Goal: Find contact information: Find contact information

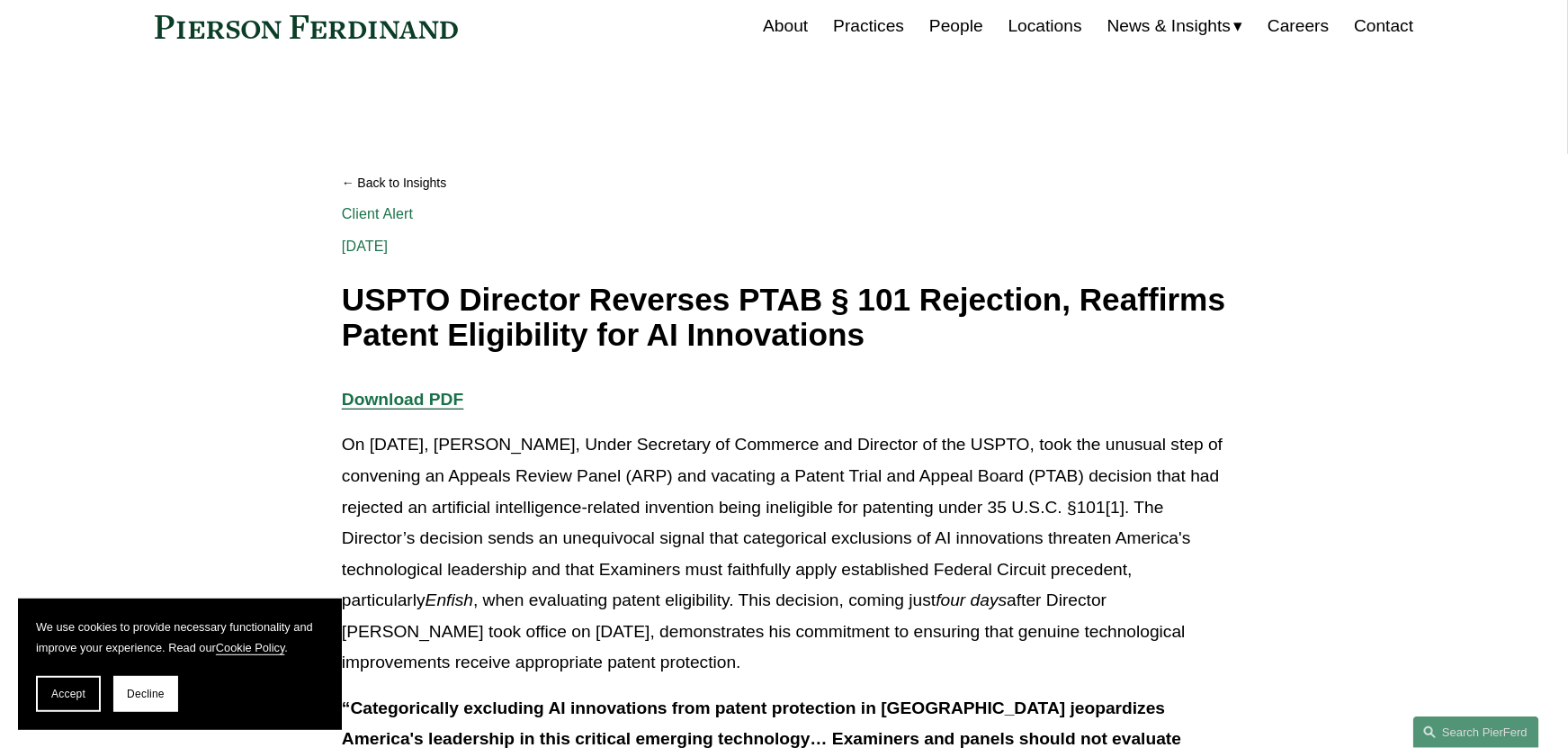
scroll to position [89, 0]
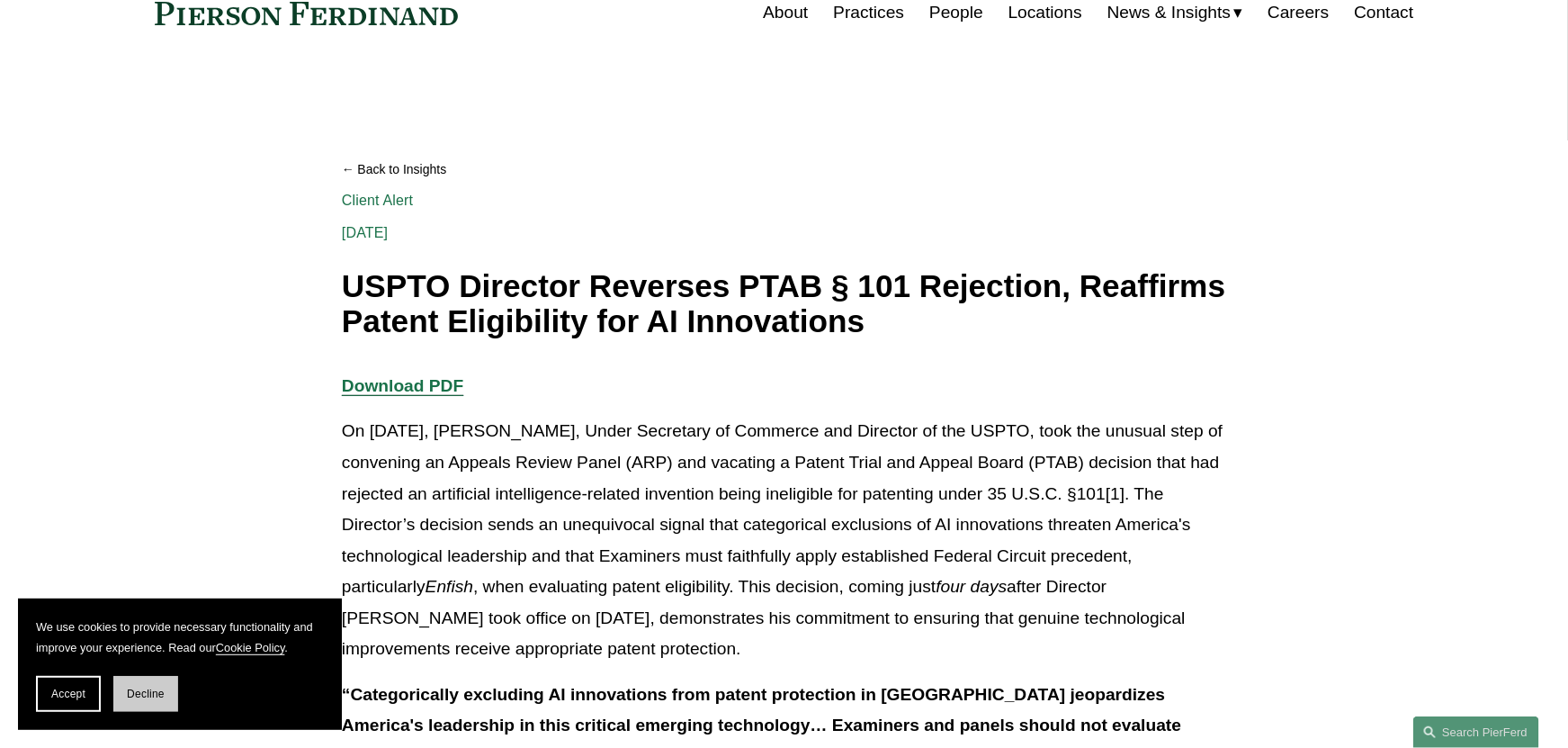
click at [138, 691] on span "Decline" at bounding box center [146, 693] width 38 height 13
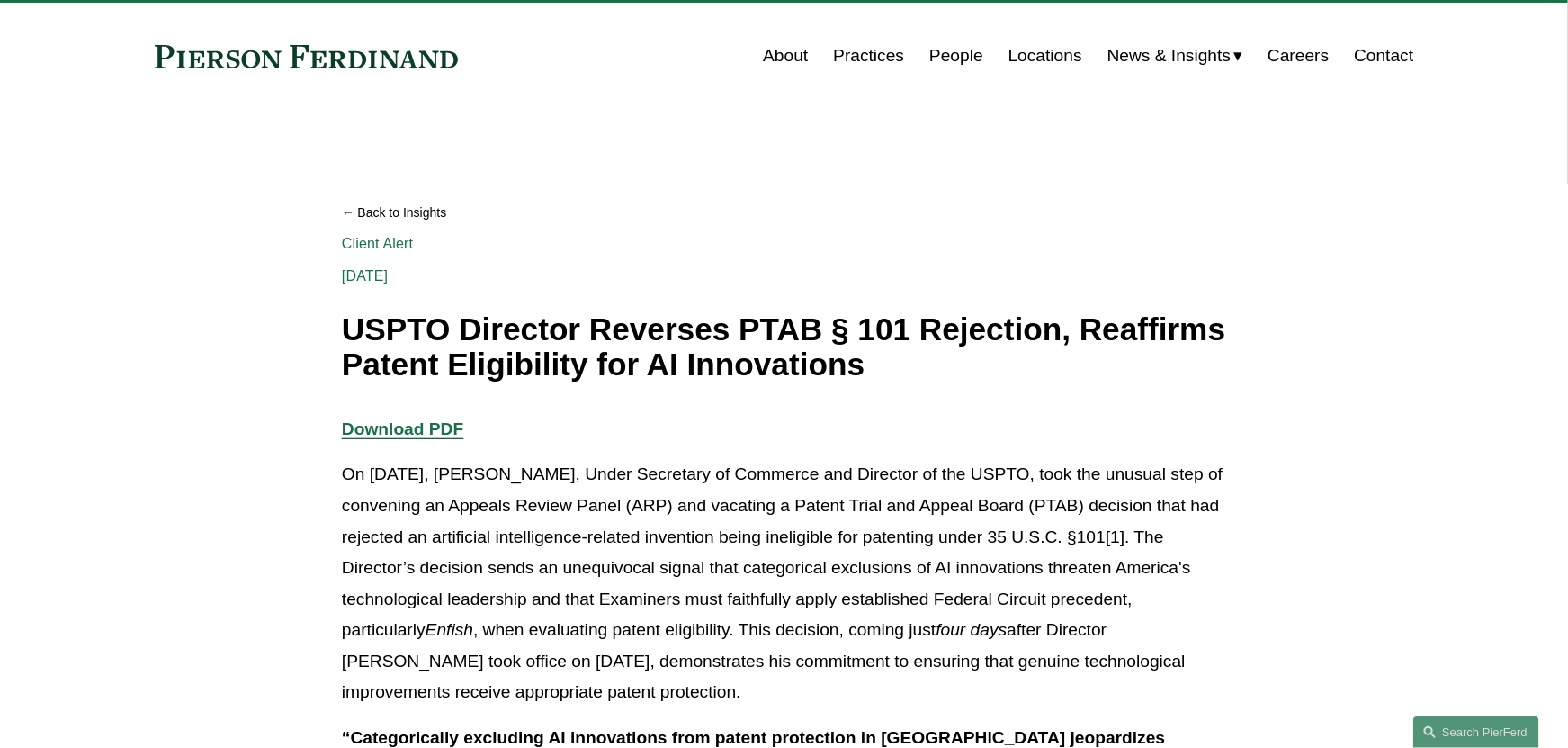
scroll to position [41, 0]
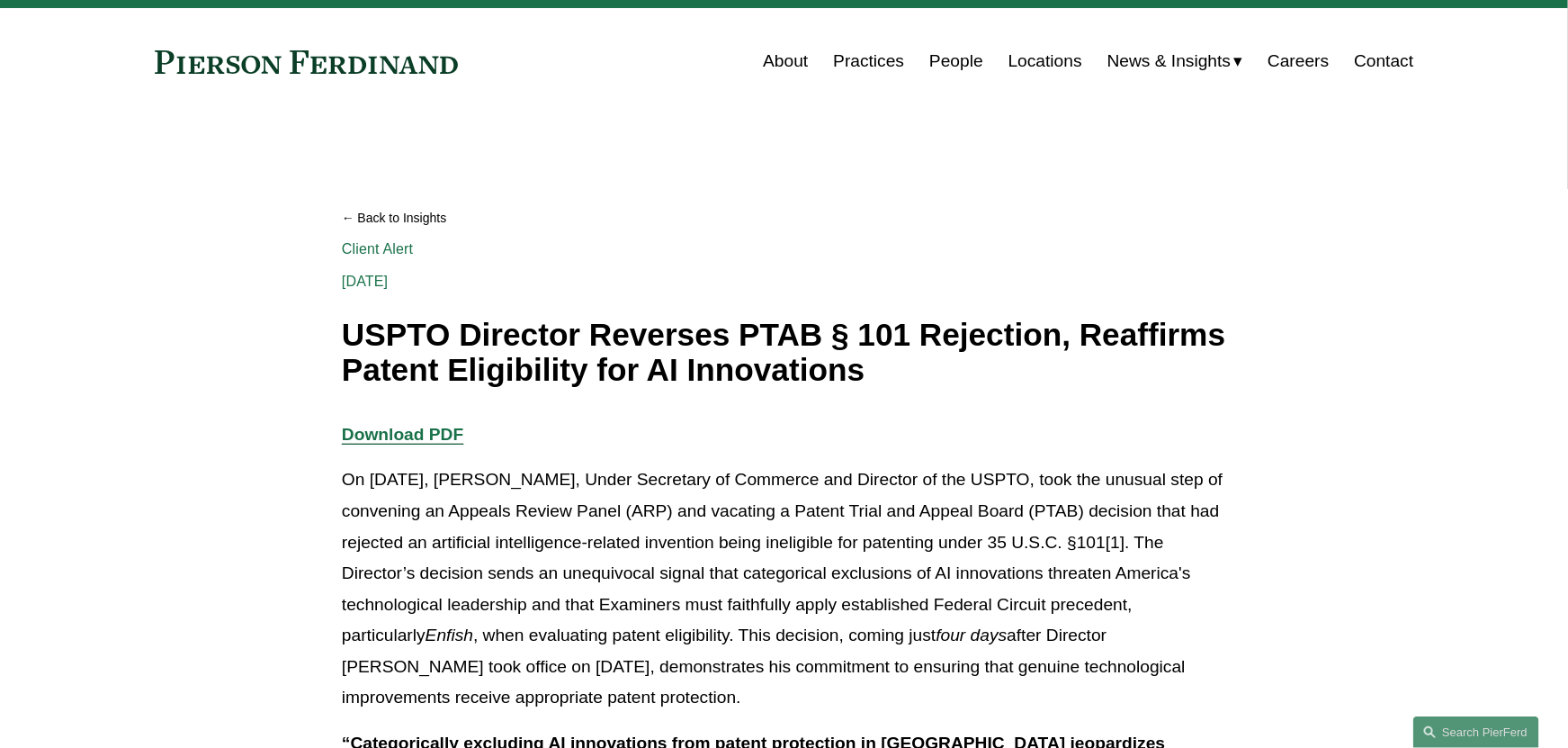
click at [437, 432] on strong "Download PDF" at bounding box center [403, 434] width 122 height 19
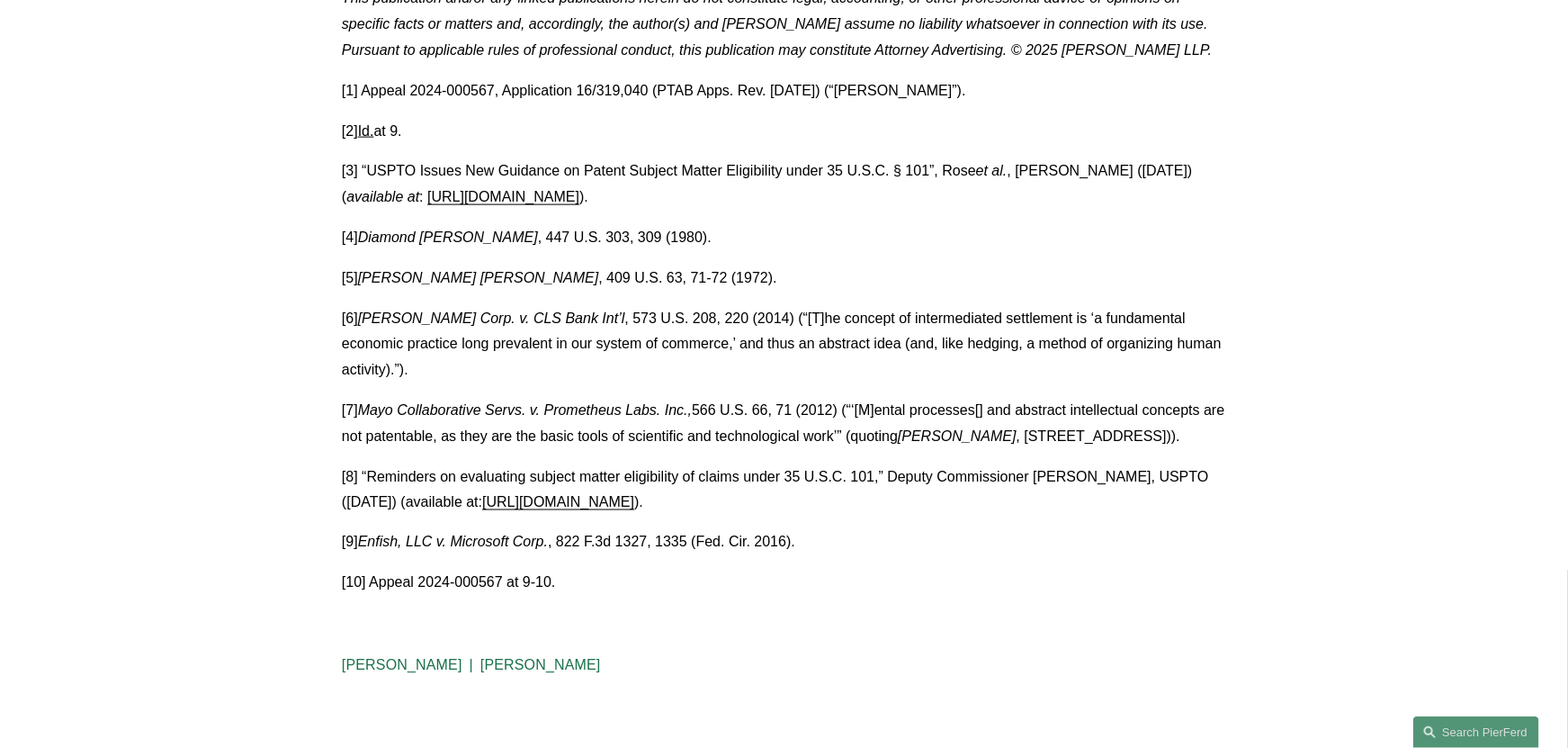
scroll to position [3972, 0]
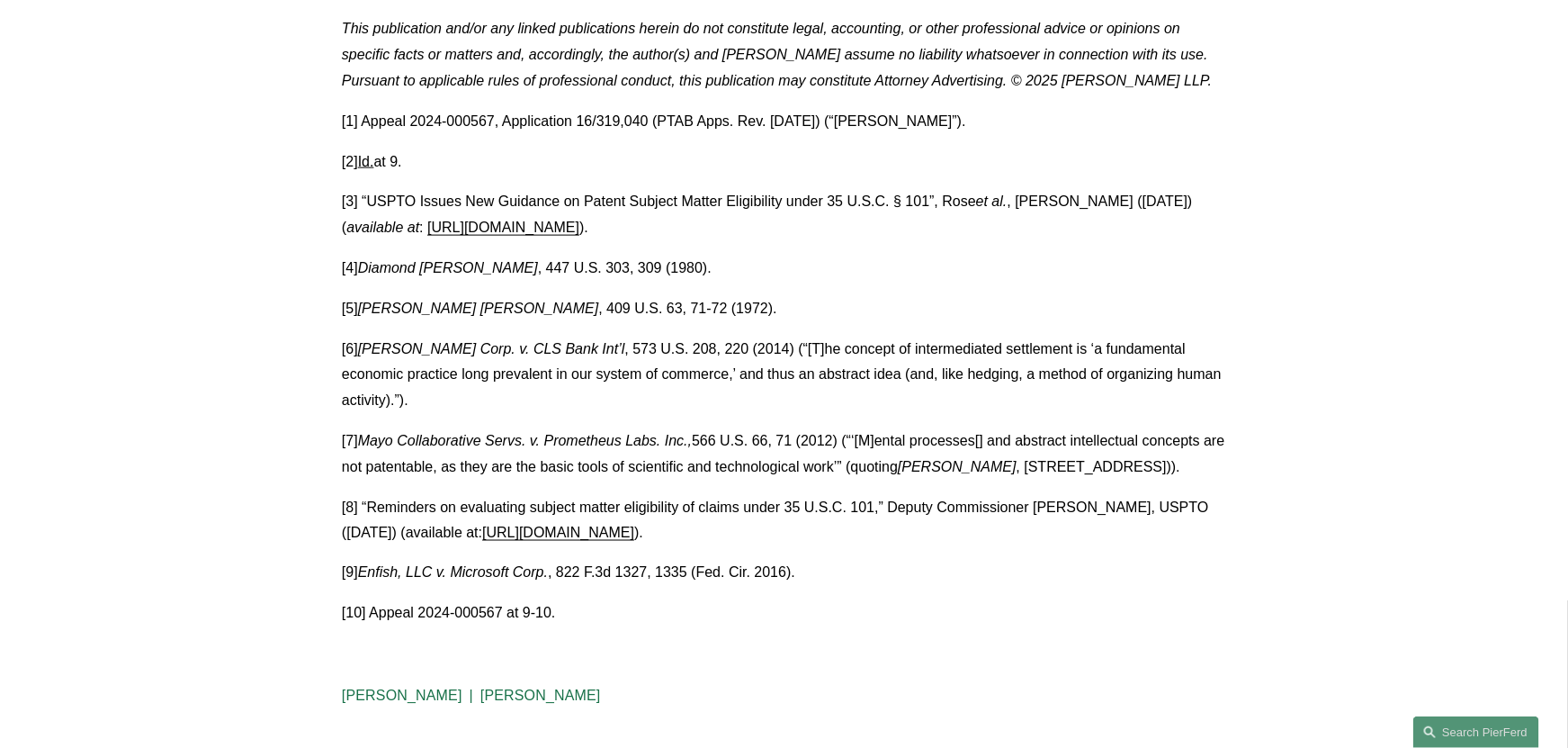
click at [396, 688] on link "[PERSON_NAME]" at bounding box center [402, 695] width 121 height 15
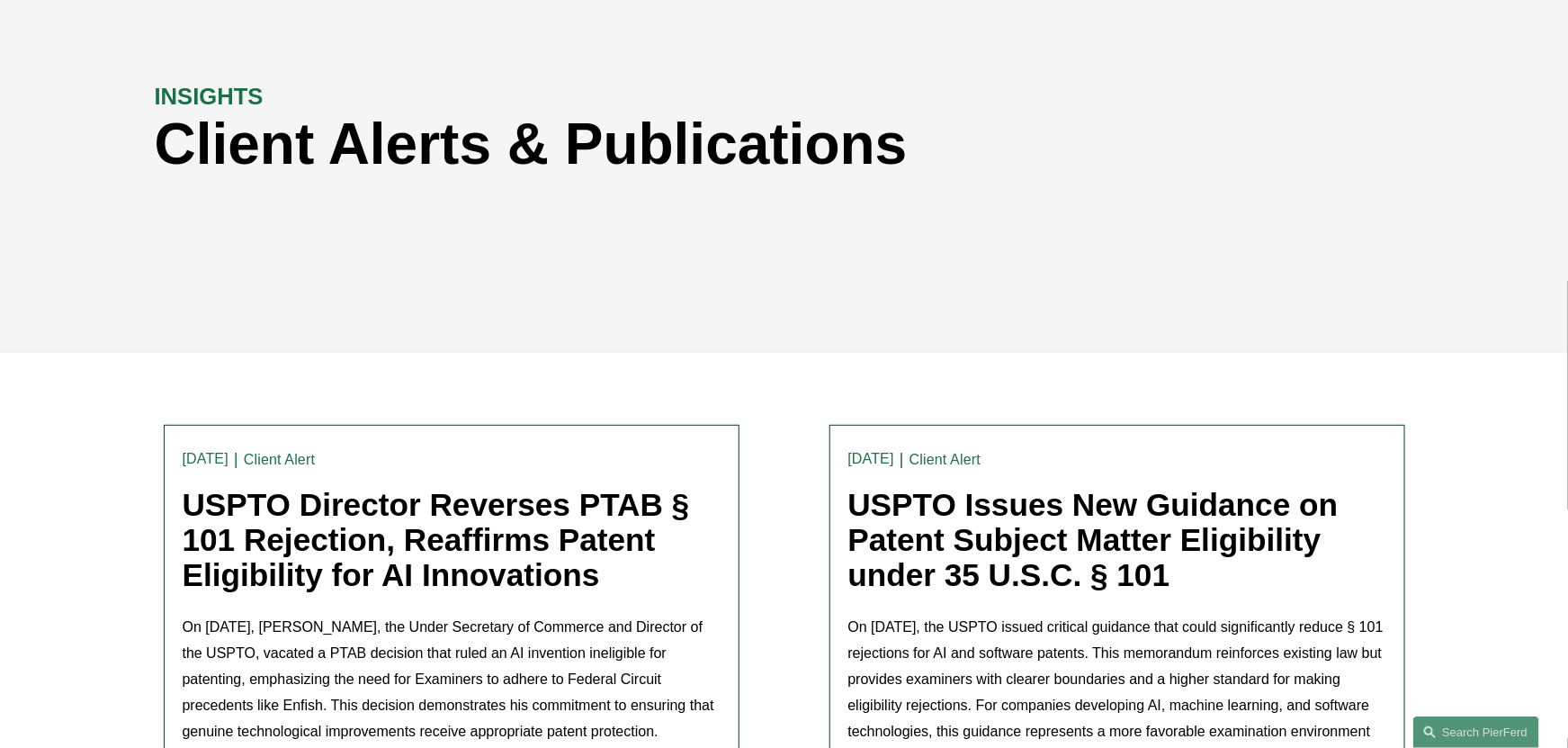
scroll to position [176, 0]
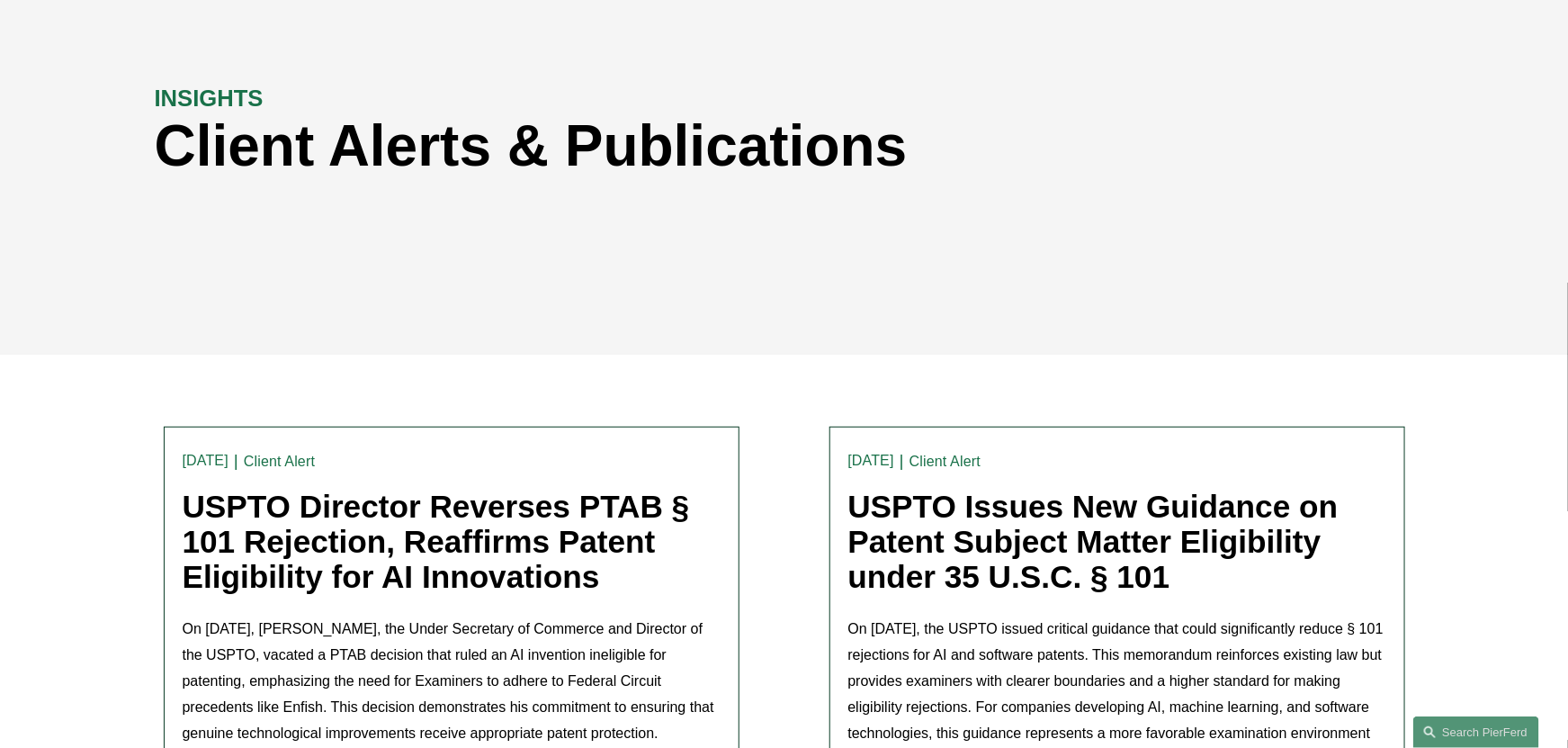
click at [433, 571] on link "USPTO Director Reverses PTAB § 101 Rejection, Reaffirms Patent Eligibility for …" at bounding box center [436, 541] width 508 height 105
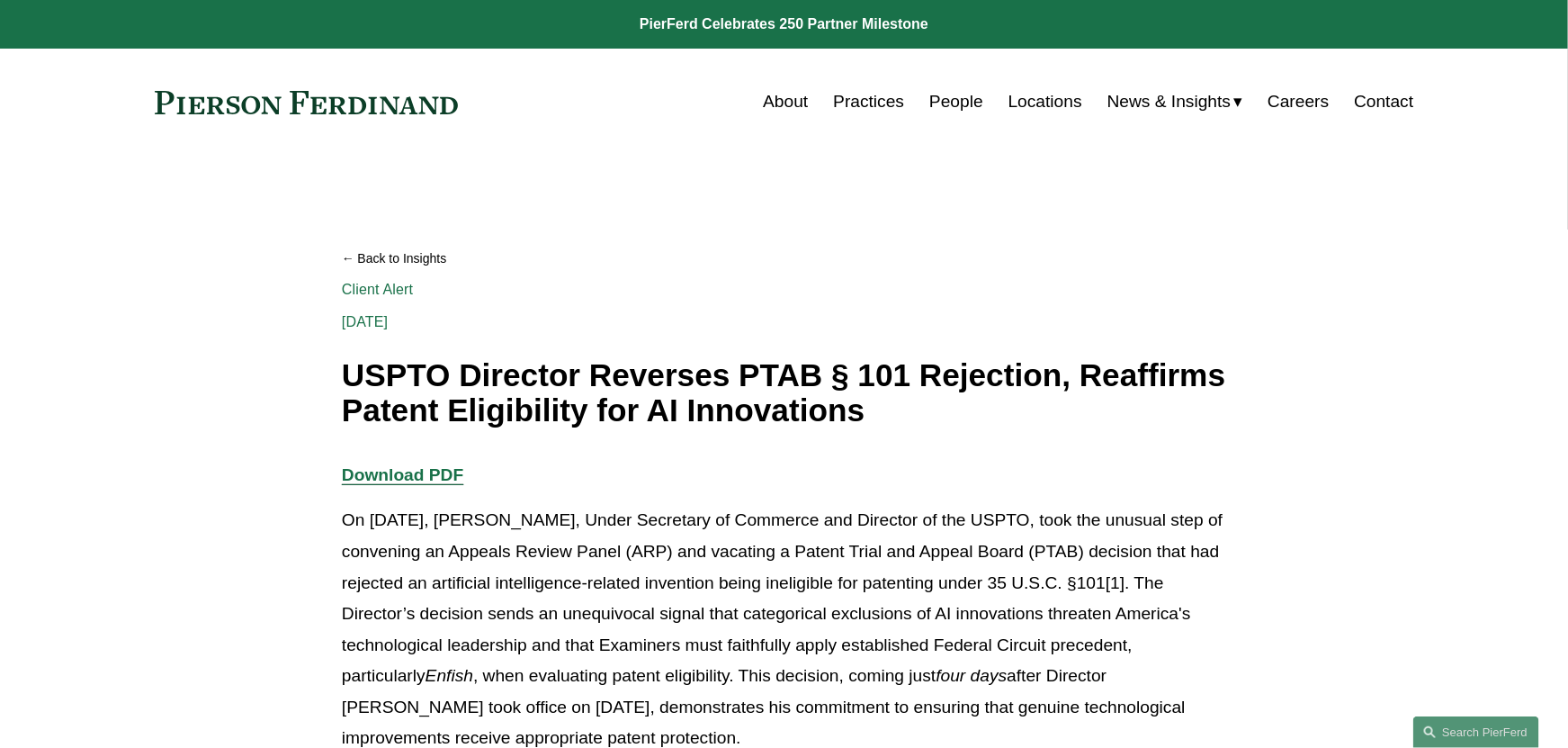
click at [951, 101] on link "People" at bounding box center [957, 102] width 54 height 34
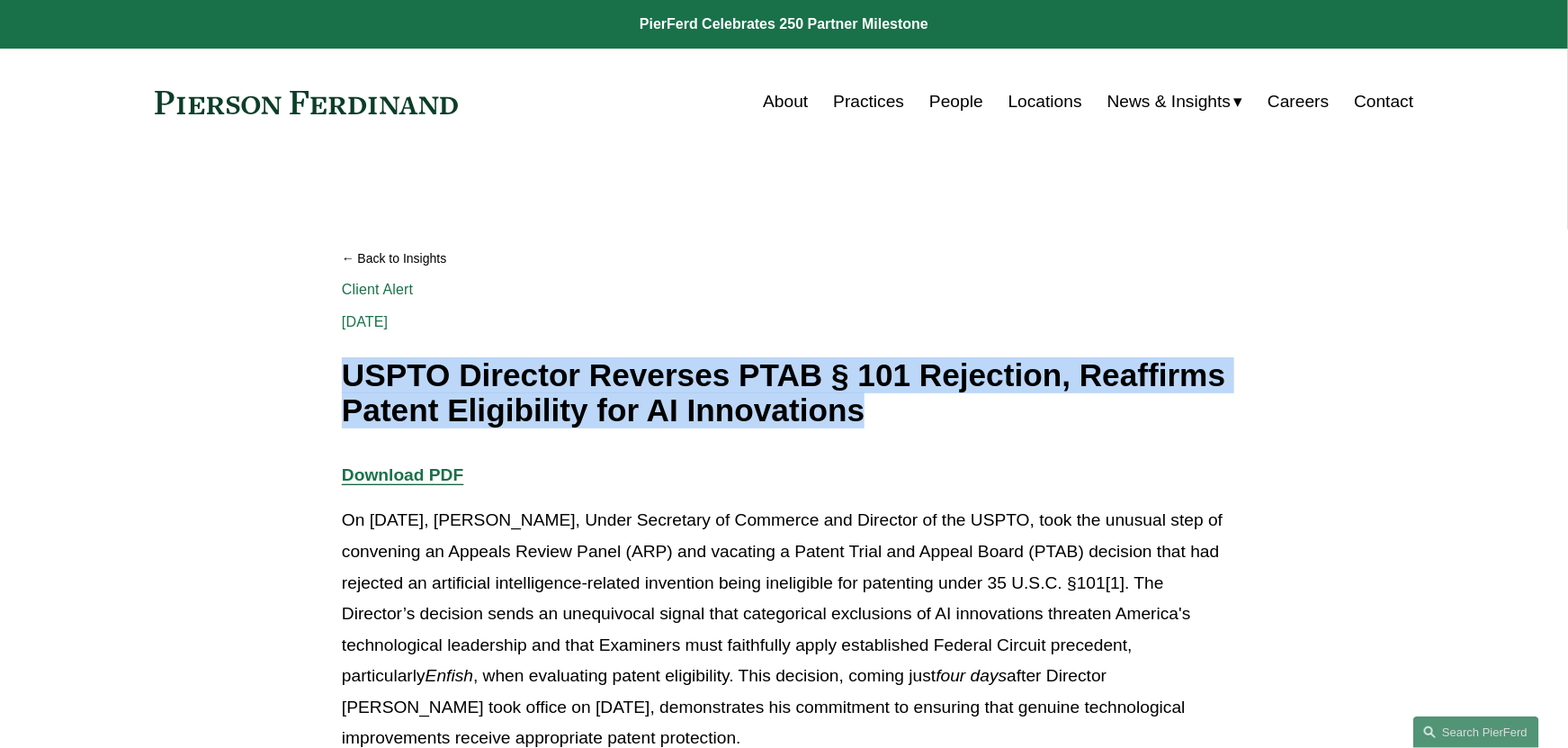
drag, startPoint x: 883, startPoint y: 423, endPoint x: 303, endPoint y: 391, distance: 580.9
drag, startPoint x: 303, startPoint y: 391, endPoint x: 435, endPoint y: 398, distance: 132.2
copy h1 "USPTO Director Reverses PTAB § 101 Rejection, Reaffirms Patent Eligibility for …"
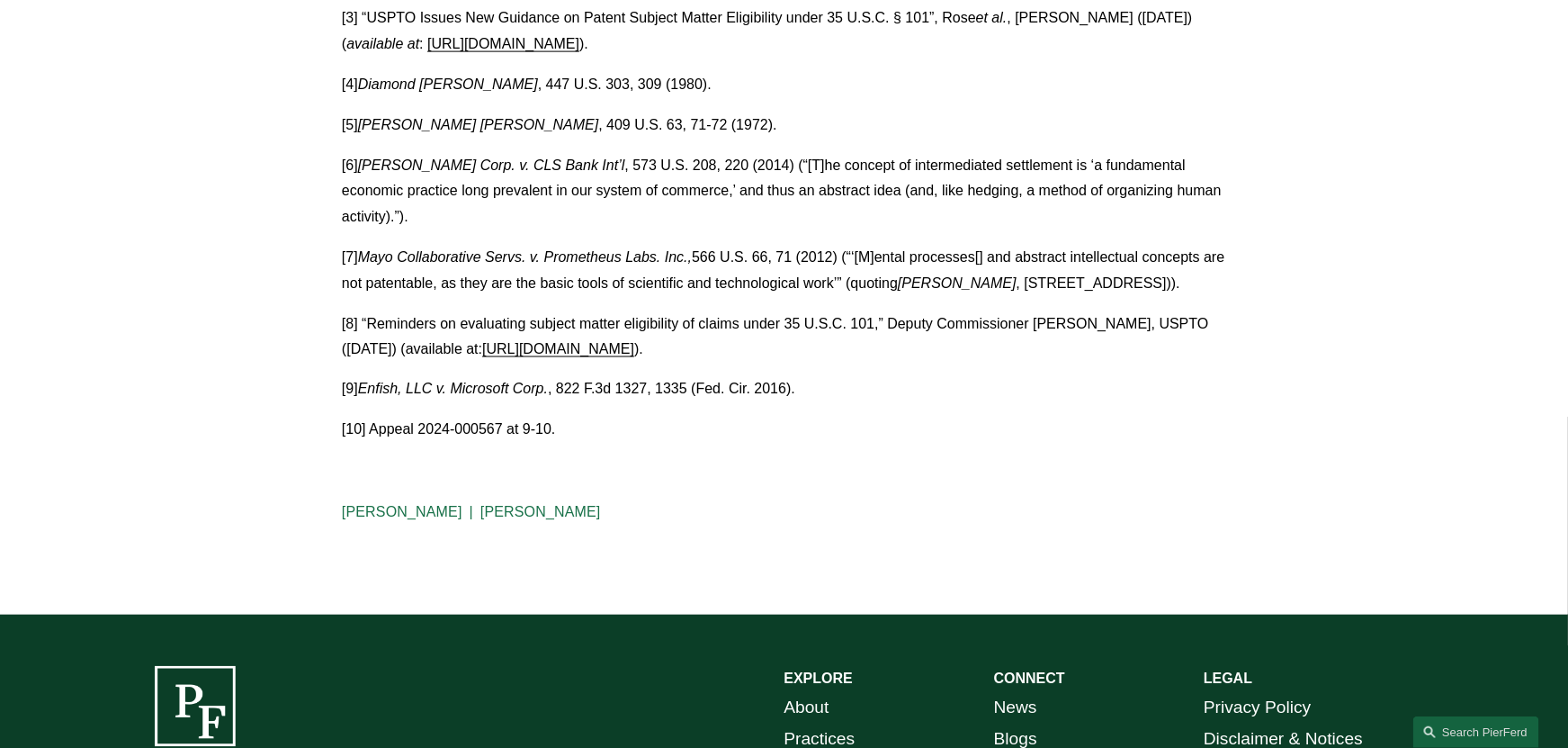
scroll to position [4132, 0]
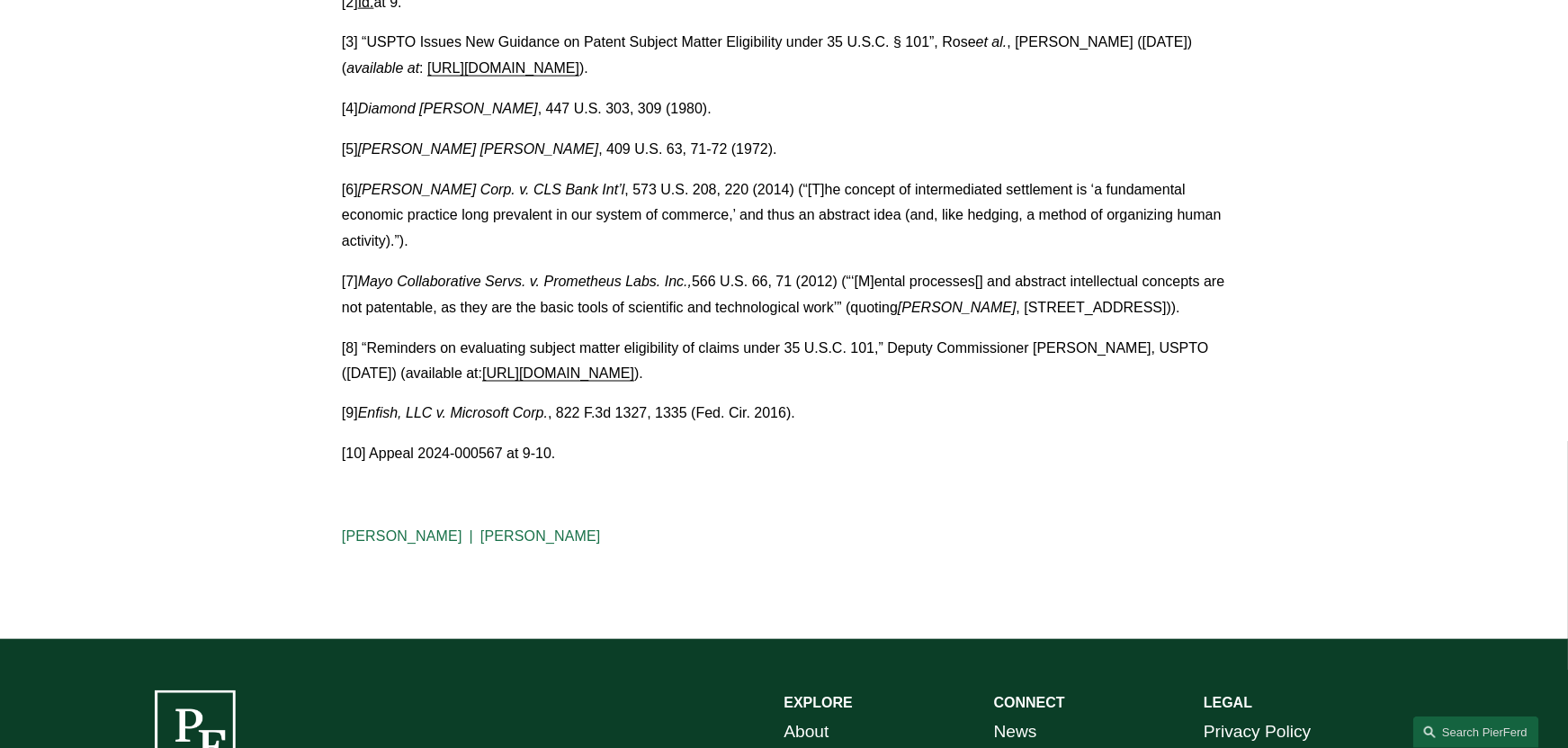
click at [481, 529] on link "Sid Kapoor" at bounding box center [541, 536] width 121 height 15
click at [382, 529] on link "[PERSON_NAME]" at bounding box center [402, 536] width 121 height 15
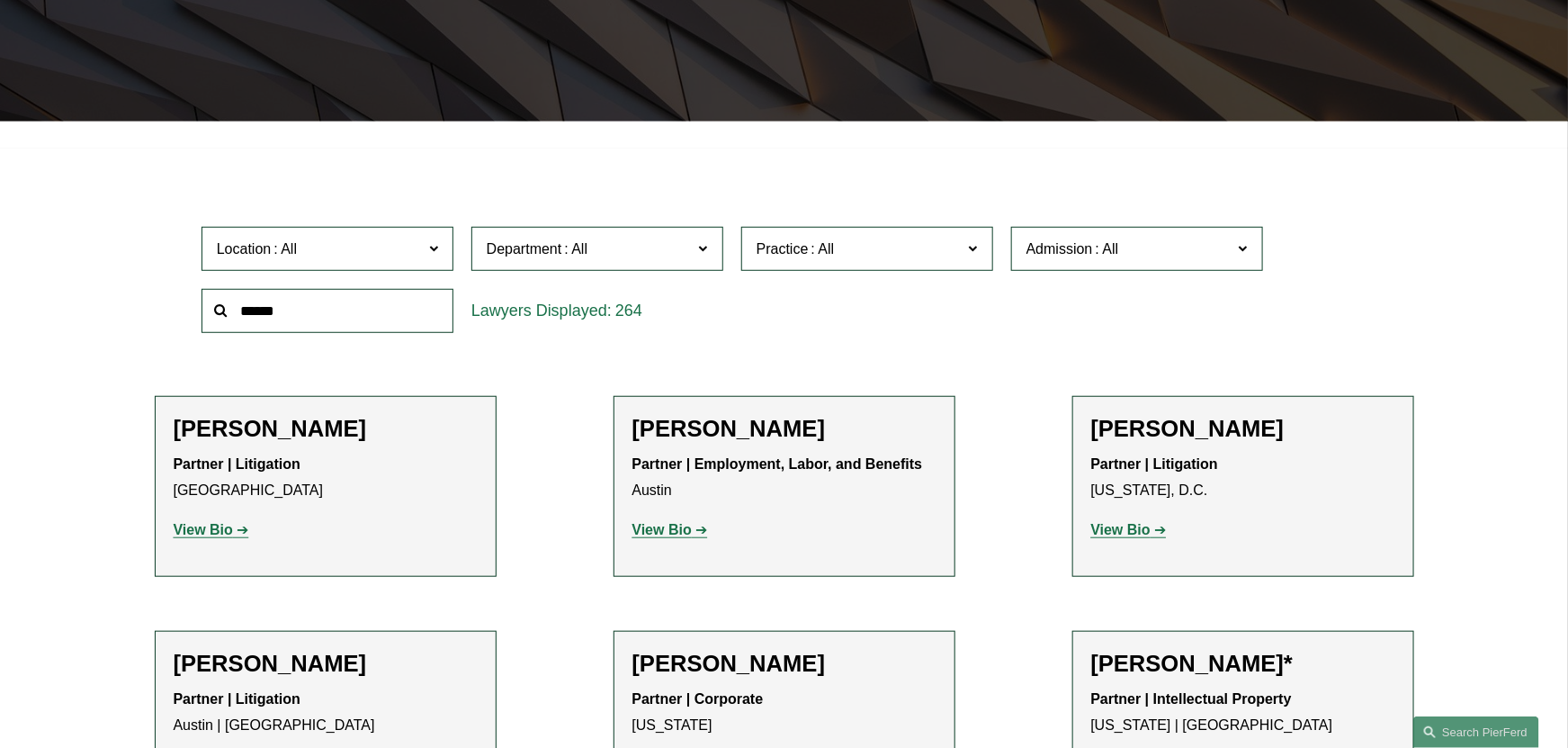
scroll to position [449, 0]
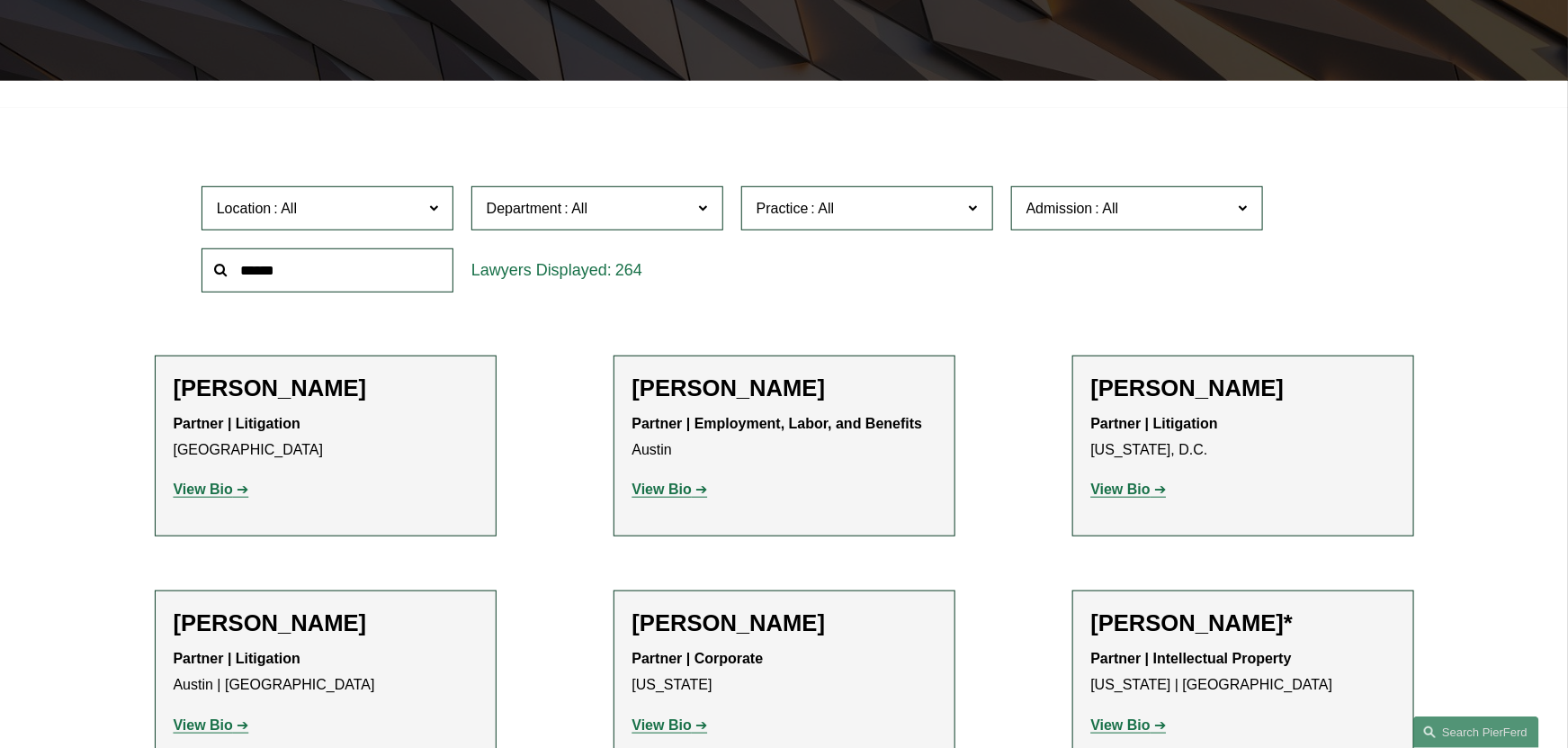
click at [371, 271] on input "text" at bounding box center [327, 270] width 252 height 44
type input "****"
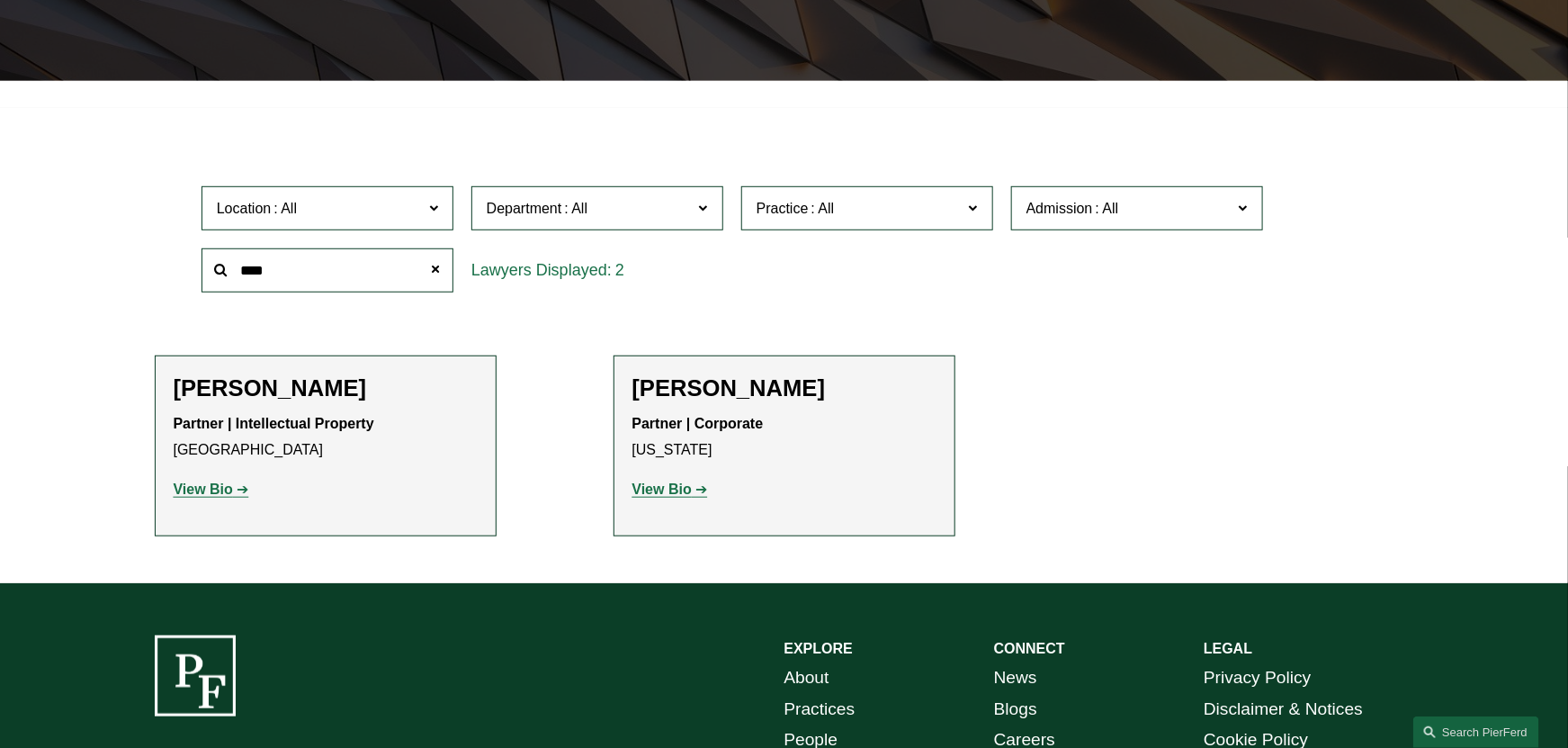
click at [214, 493] on strong "View Bio" at bounding box center [203, 489] width 60 height 15
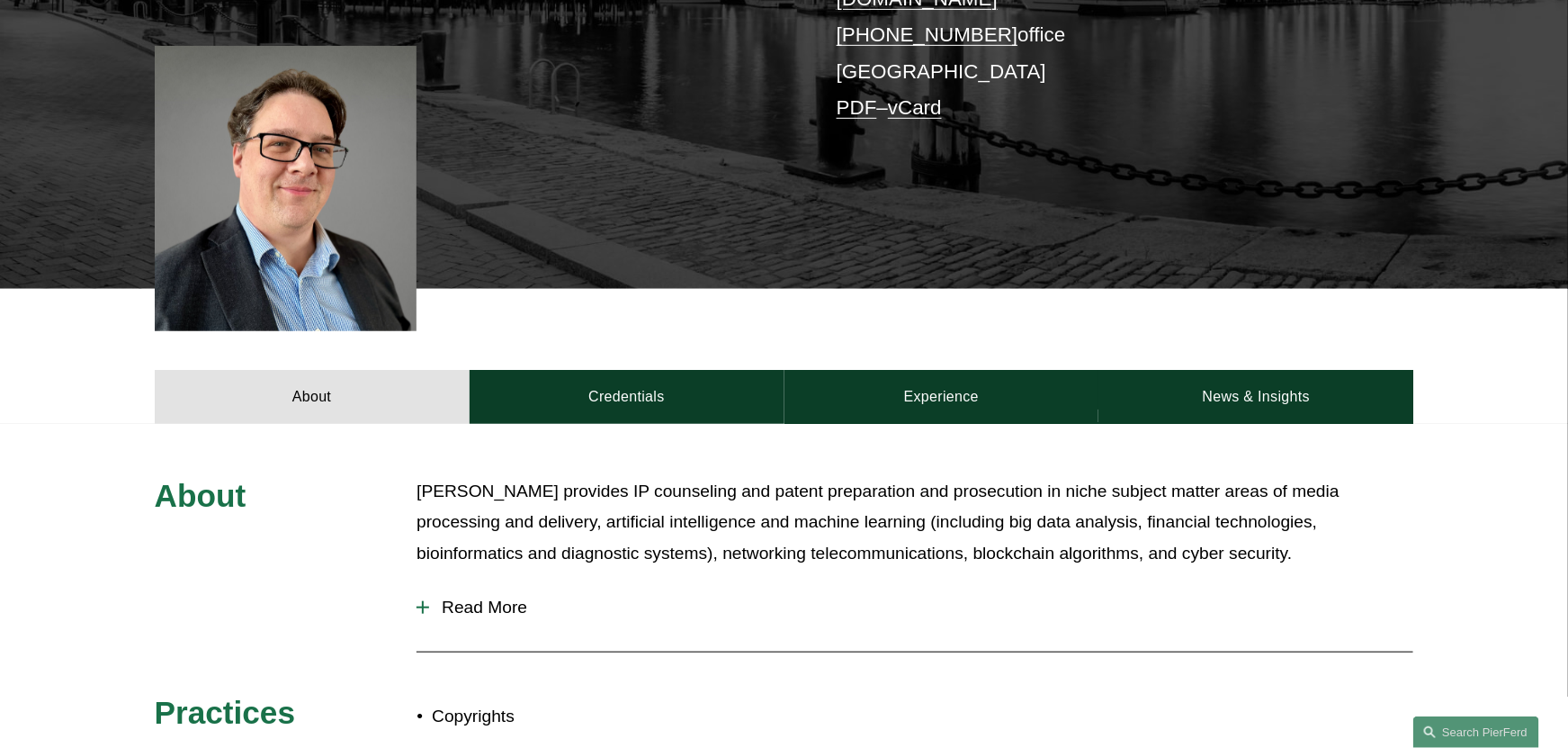
scroll to position [449, 0]
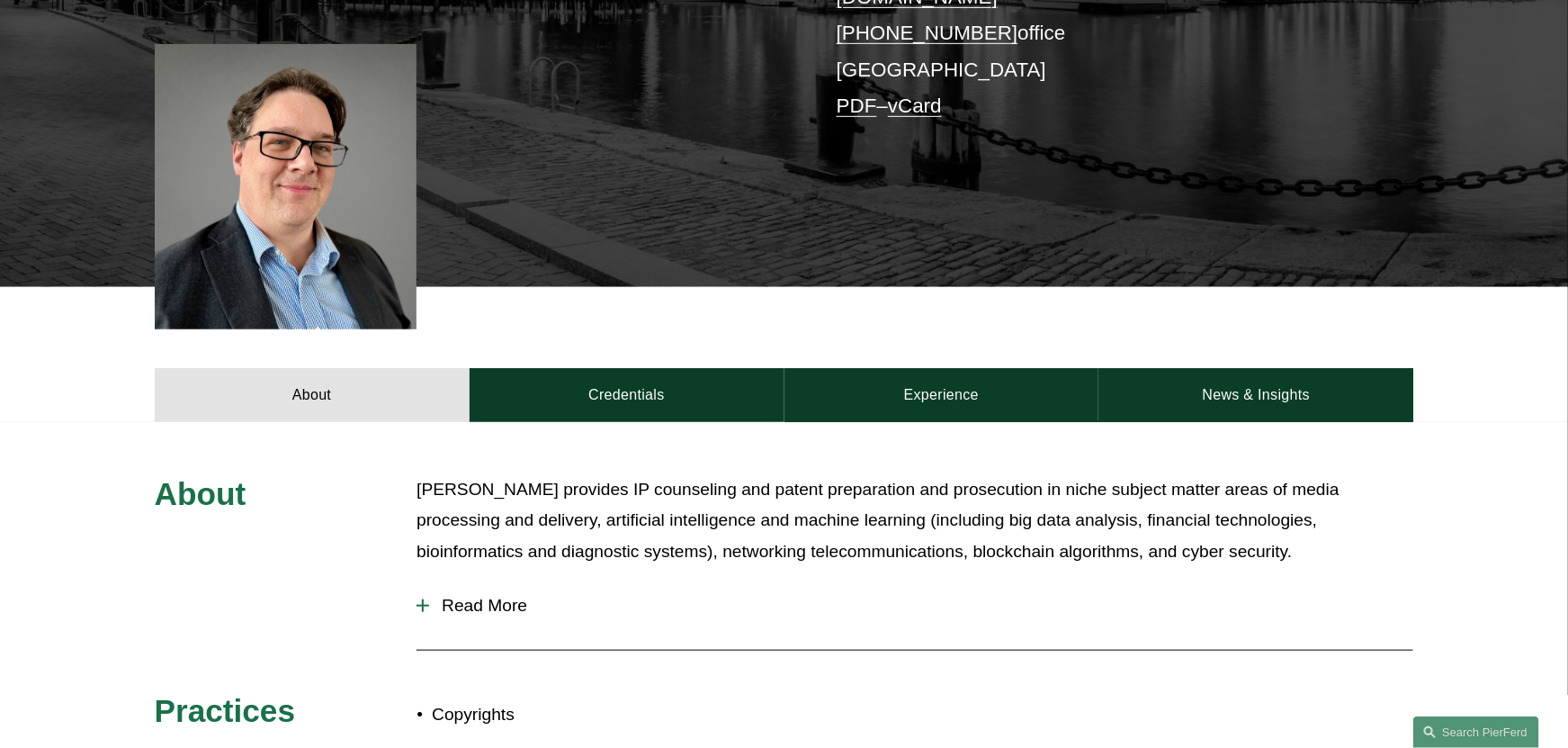
click at [469, 595] on span "Read More" at bounding box center [921, 605] width 984 height 20
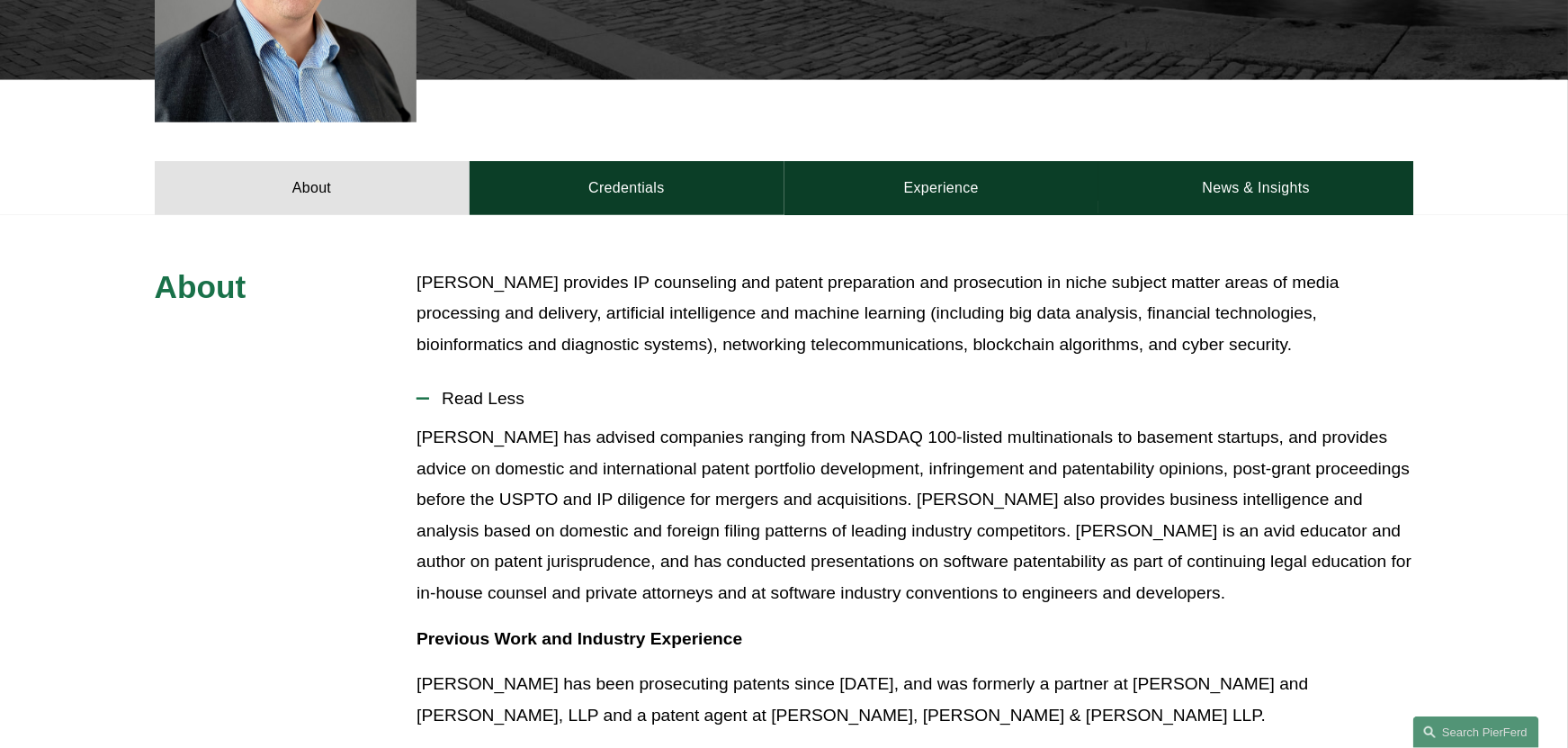
scroll to position [719, 0]
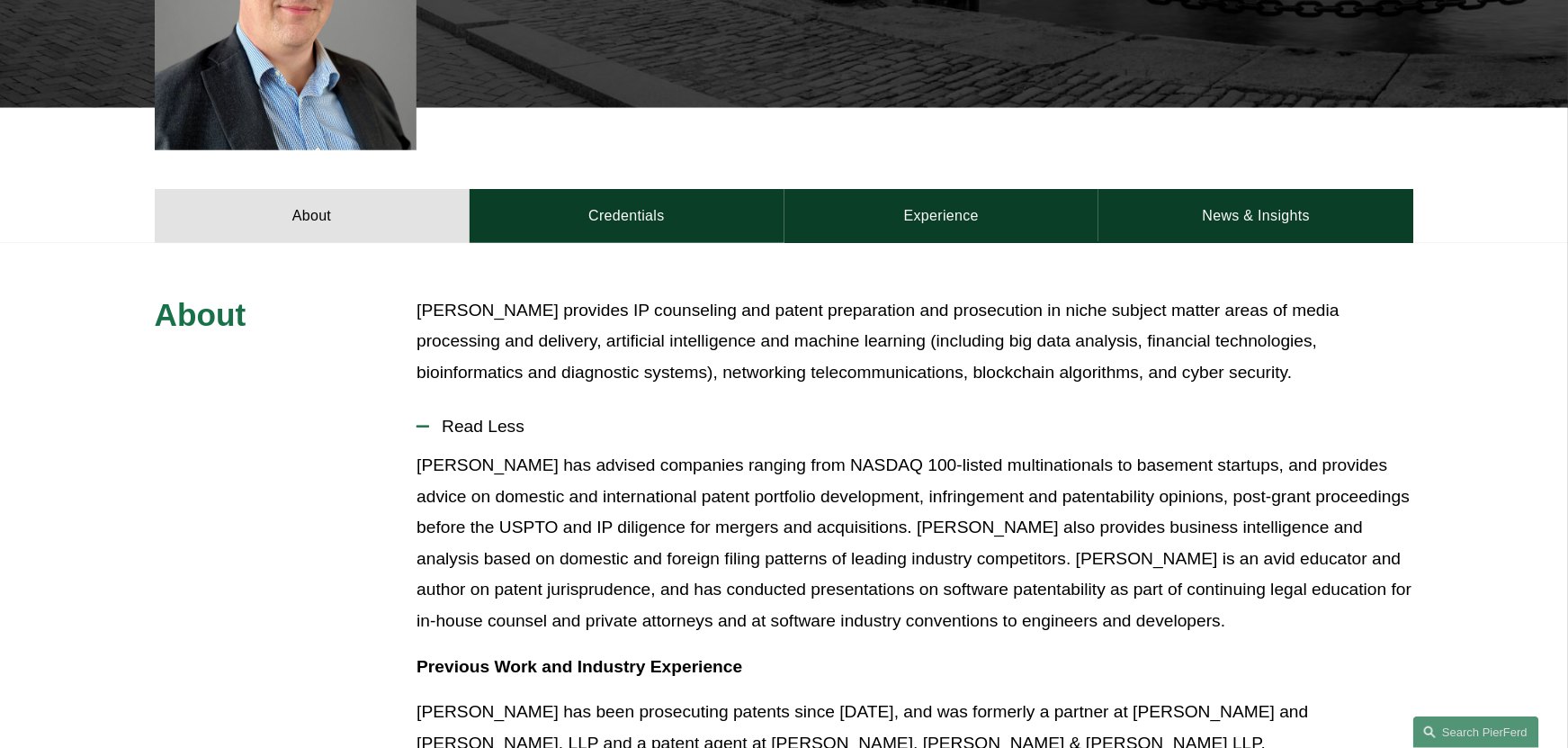
scroll to position [630, 0]
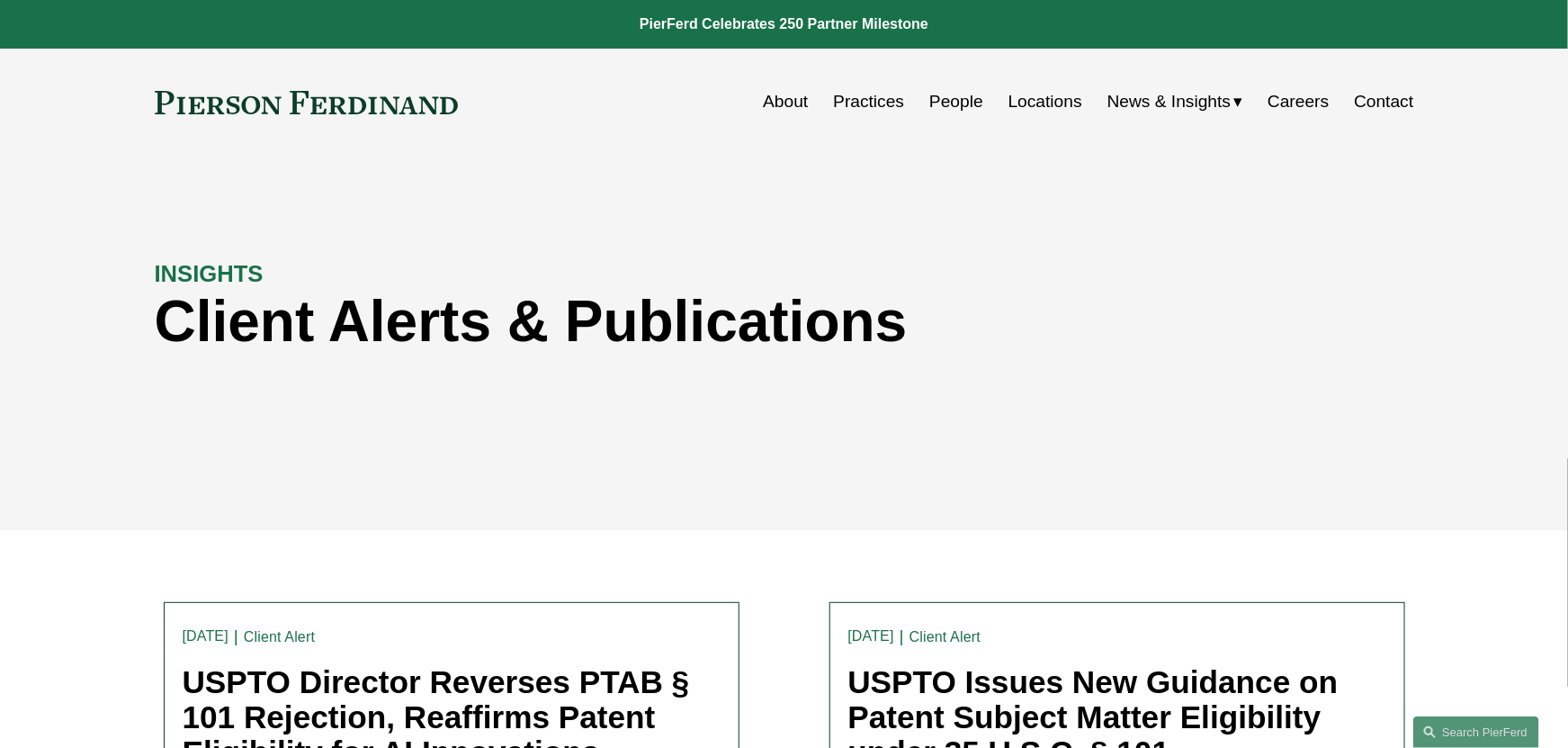
click at [944, 103] on link "People" at bounding box center [957, 102] width 54 height 34
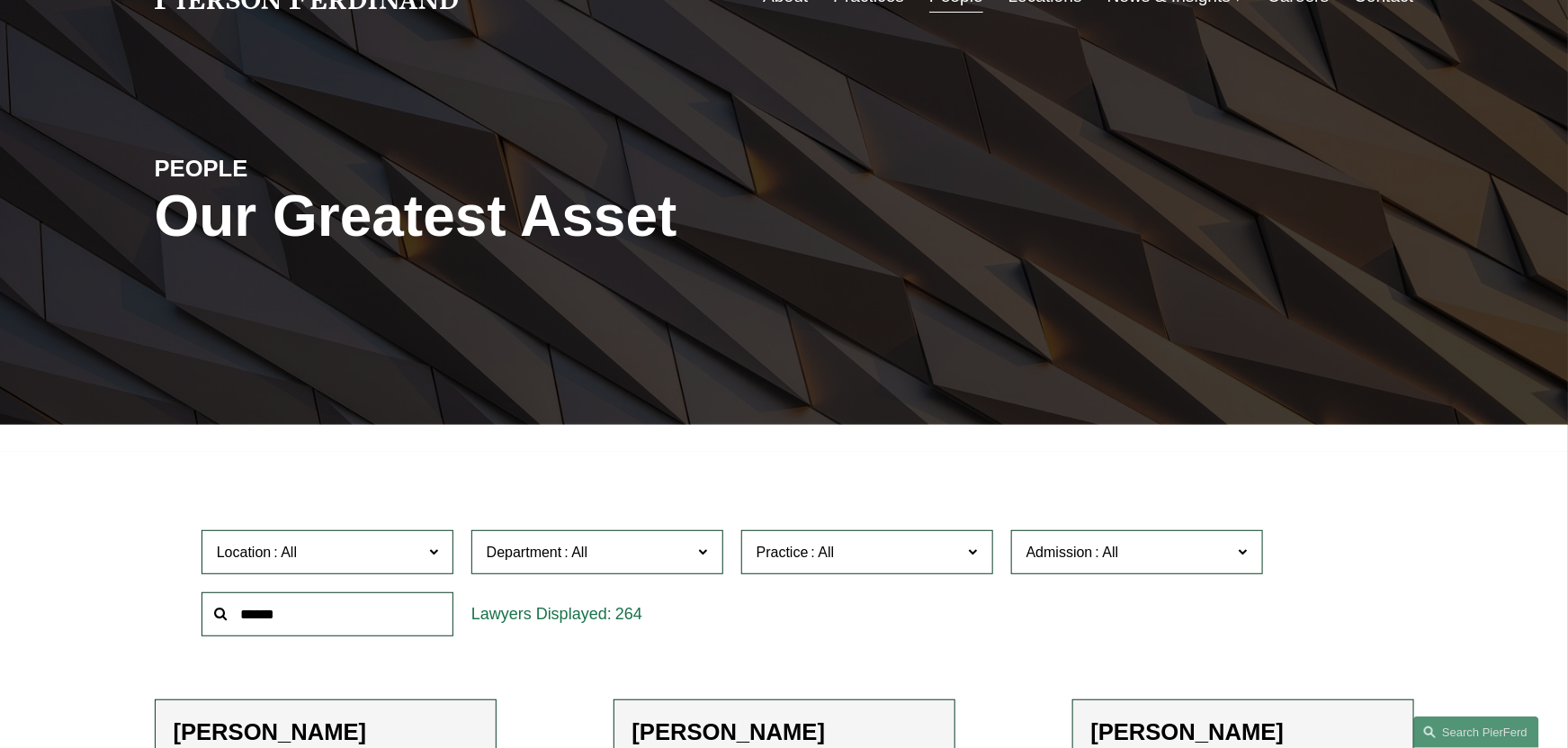
scroll to position [449, 0]
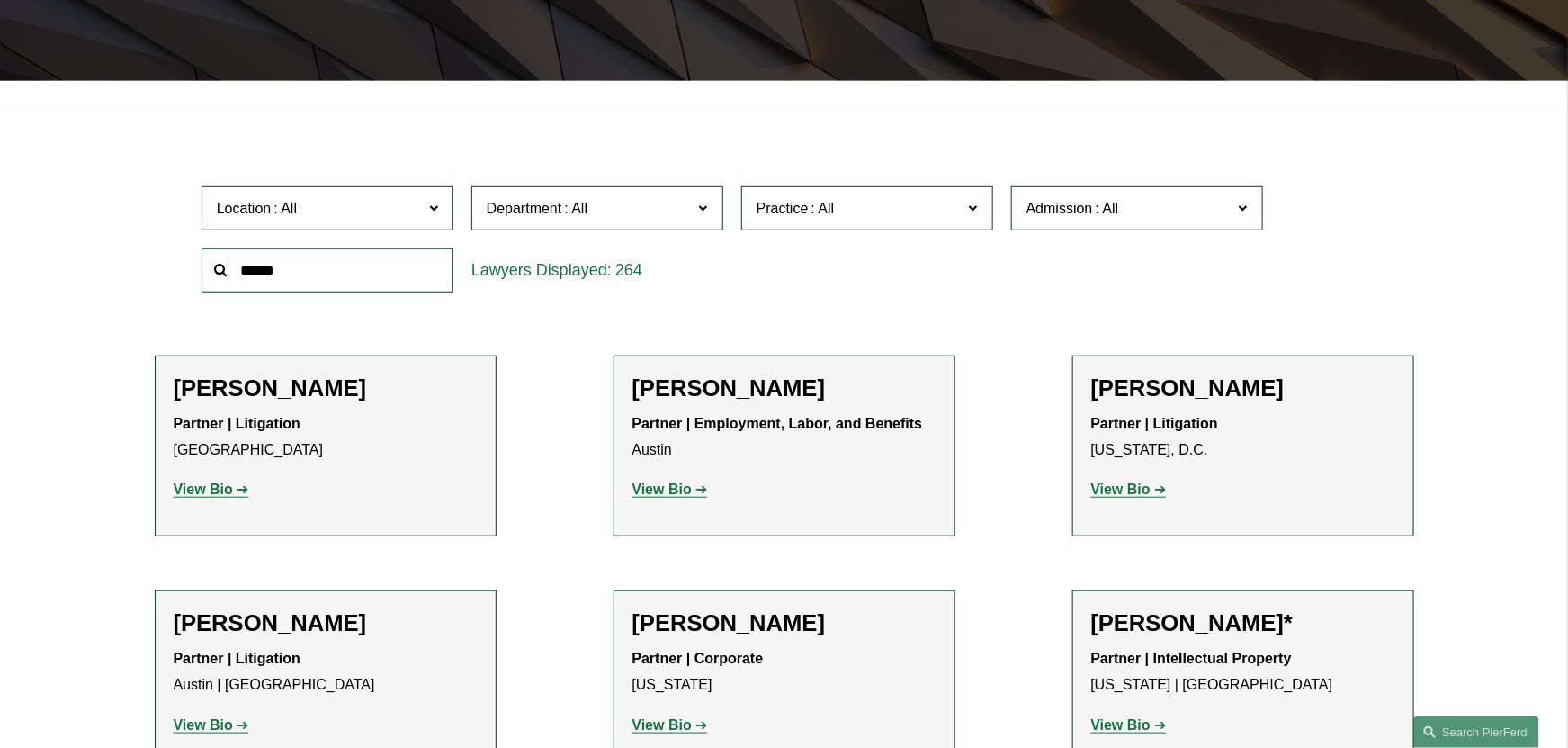
click at [325, 250] on input "text" at bounding box center [327, 270] width 252 height 44
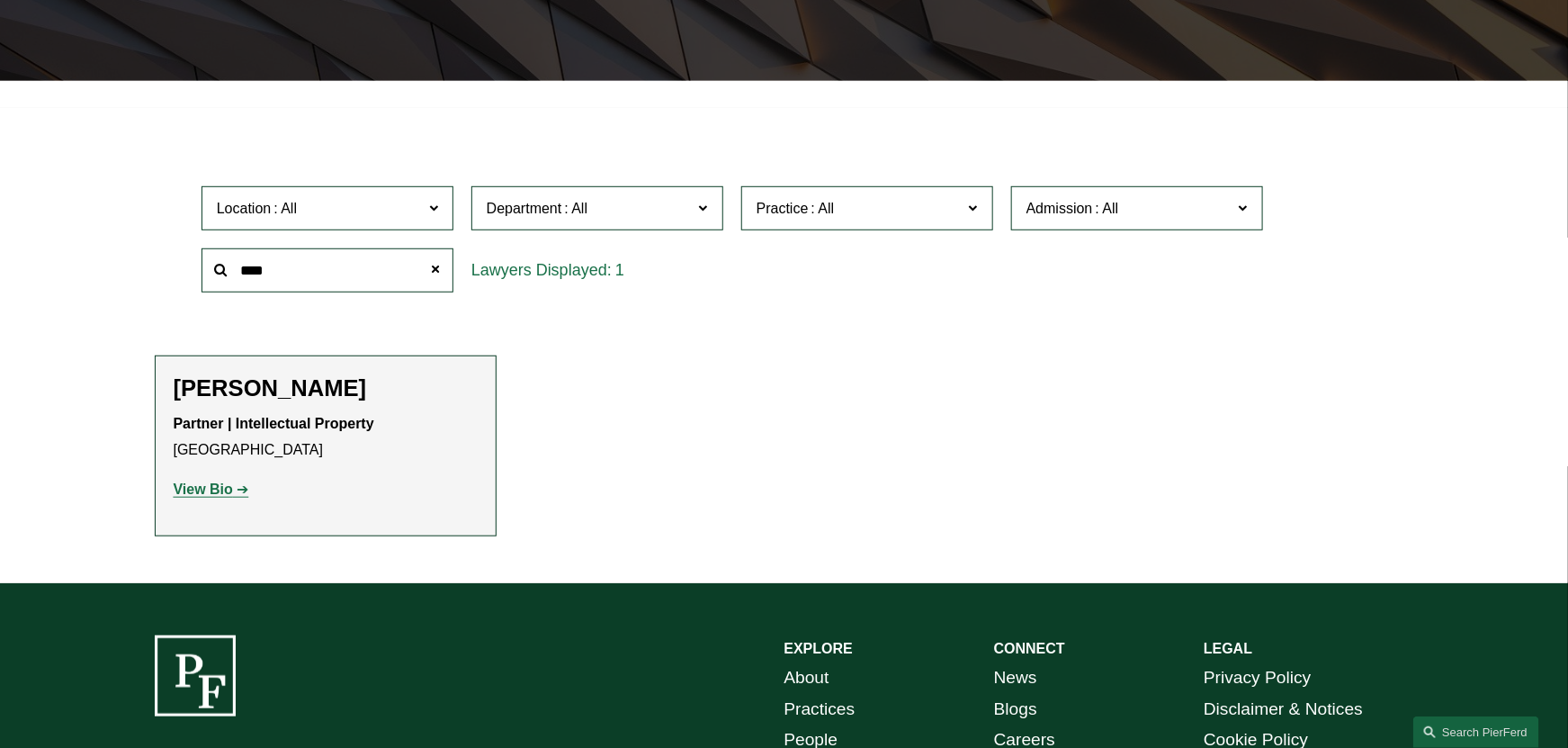
type input "****"
click at [222, 493] on strong "View Bio" at bounding box center [203, 489] width 60 height 15
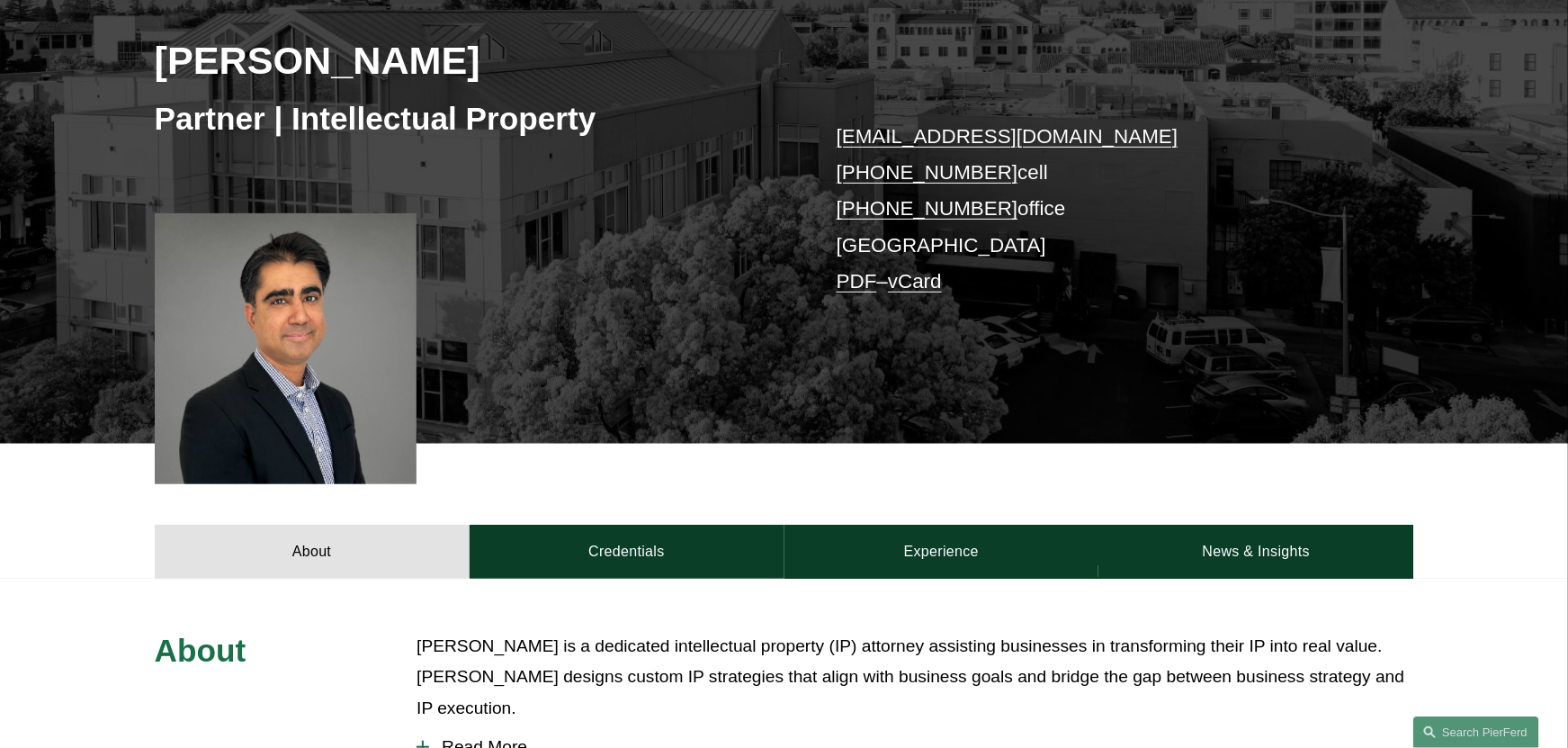
scroll to position [270, 0]
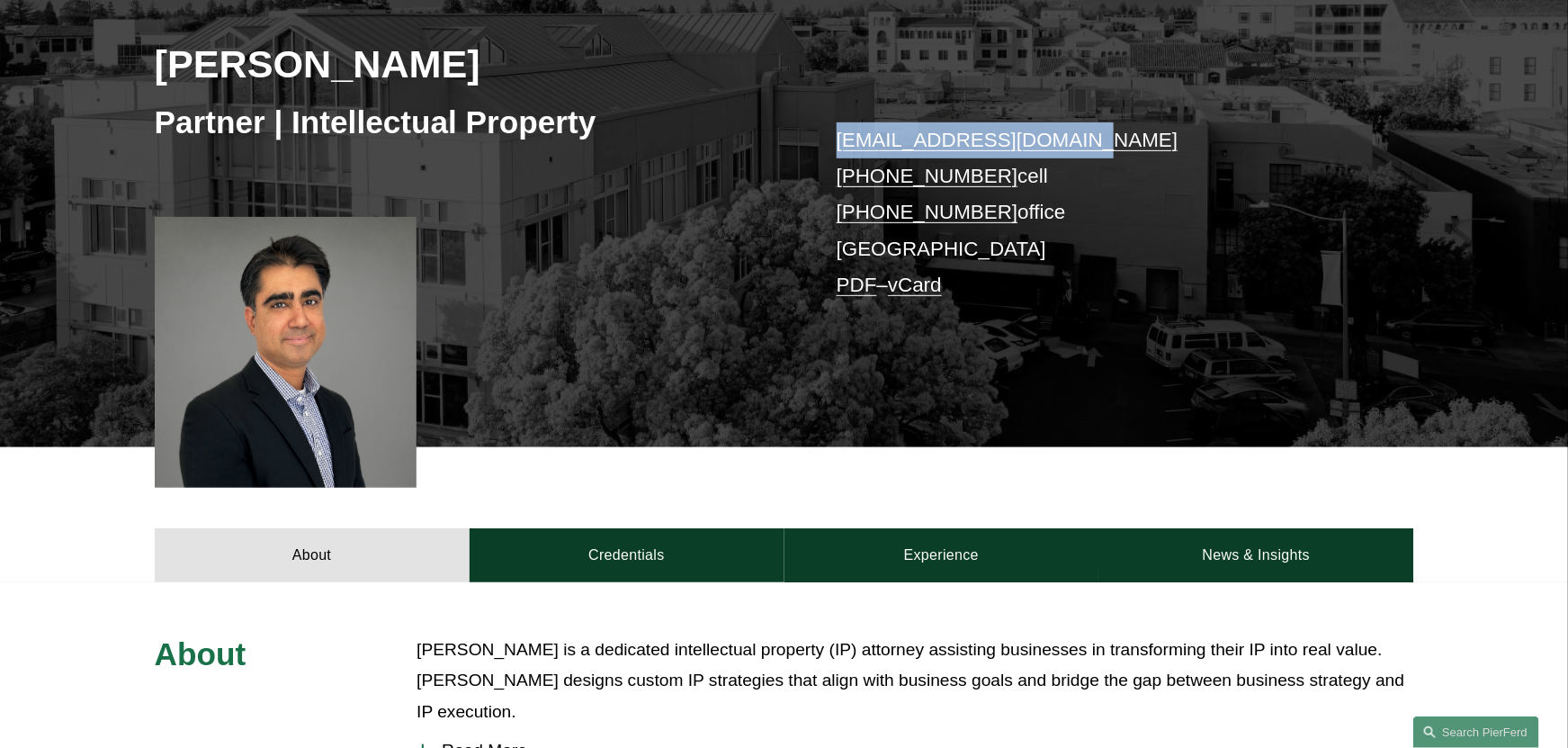
drag, startPoint x: 1073, startPoint y: 138, endPoint x: 833, endPoint y: 152, distance: 240.4
click at [833, 152] on div "[PERSON_NAME] Partner | Intellectual Property [EMAIL_ADDRESS][DOMAIN_NAME] [PHO…" at bounding box center [784, 189] width 1568 height 515
drag, startPoint x: 833, startPoint y: 152, endPoint x: 875, endPoint y: 145, distance: 42.6
copy link "[EMAIL_ADDRESS][DOMAIN_NAME]"
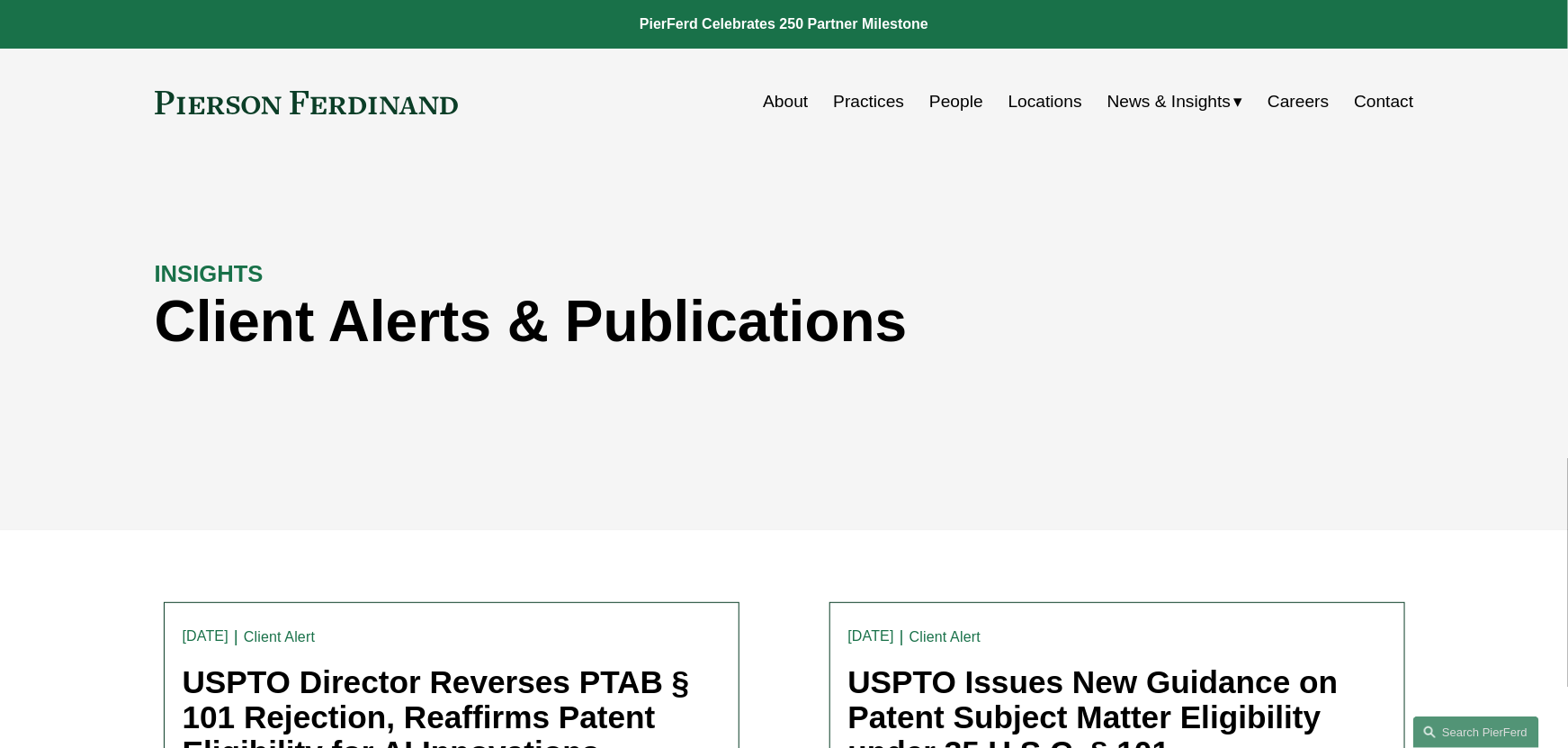
click at [958, 105] on link "People" at bounding box center [957, 102] width 54 height 34
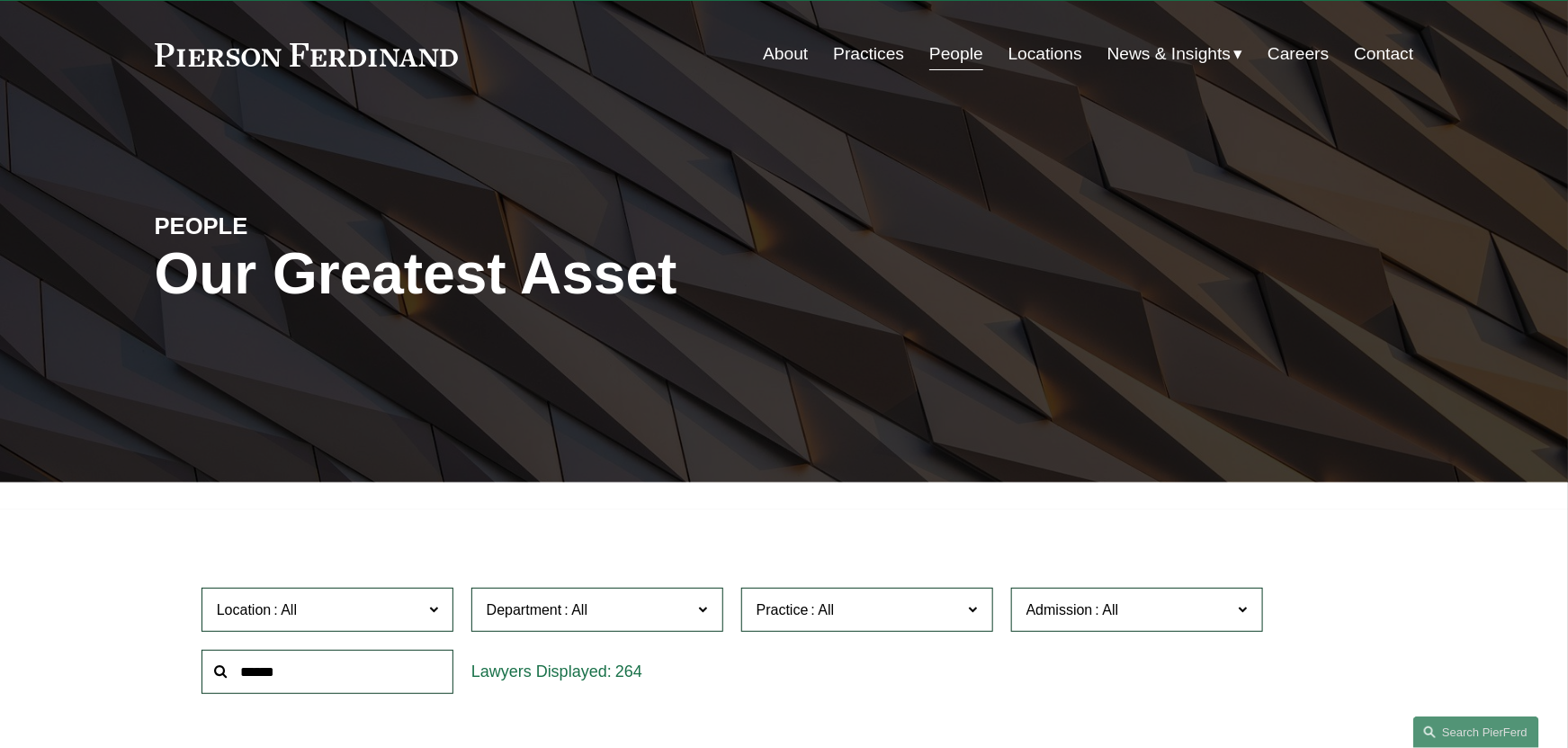
scroll to position [359, 0]
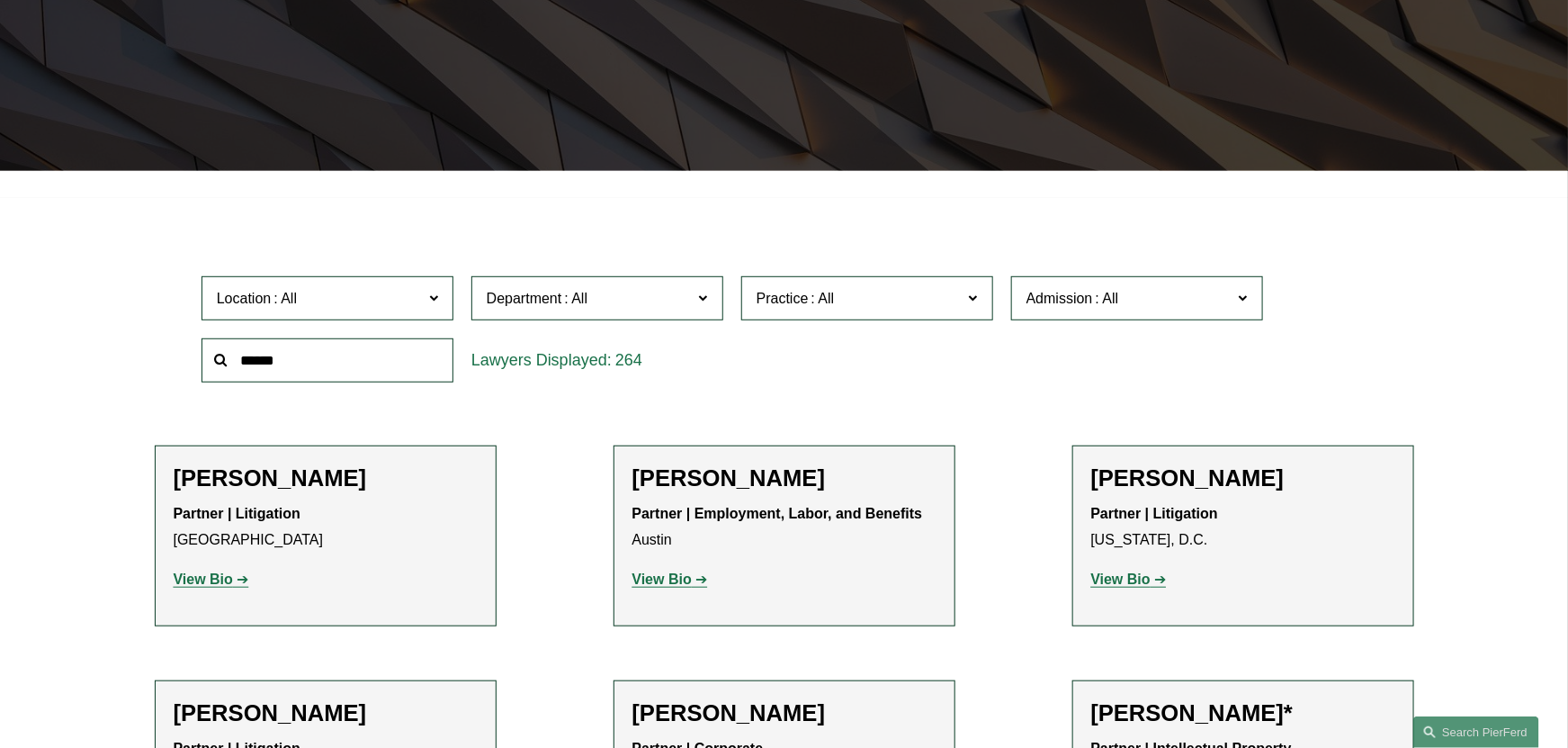
click at [325, 369] on input "text" at bounding box center [327, 360] width 252 height 44
type input "****"
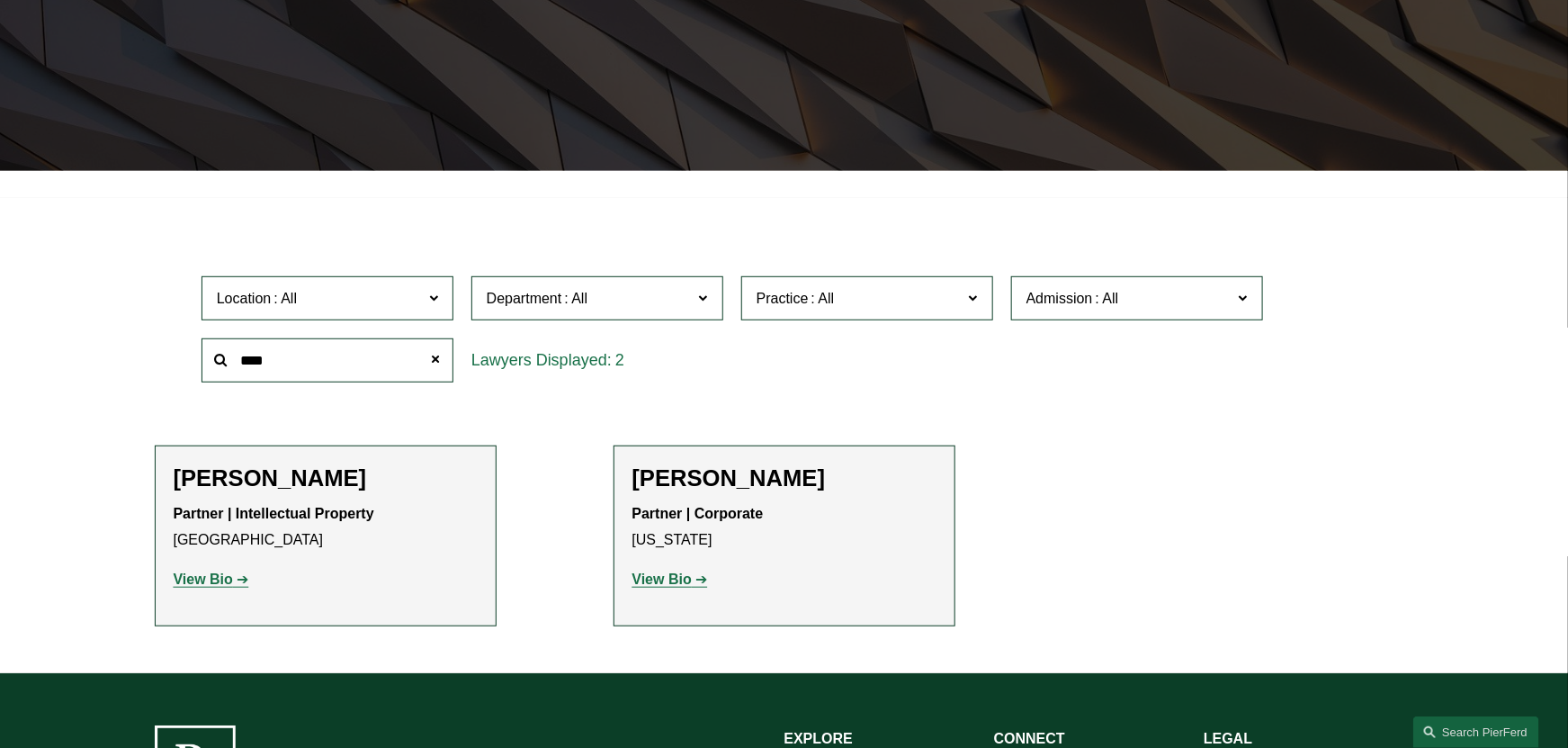
click at [228, 580] on strong "View Bio" at bounding box center [203, 578] width 60 height 15
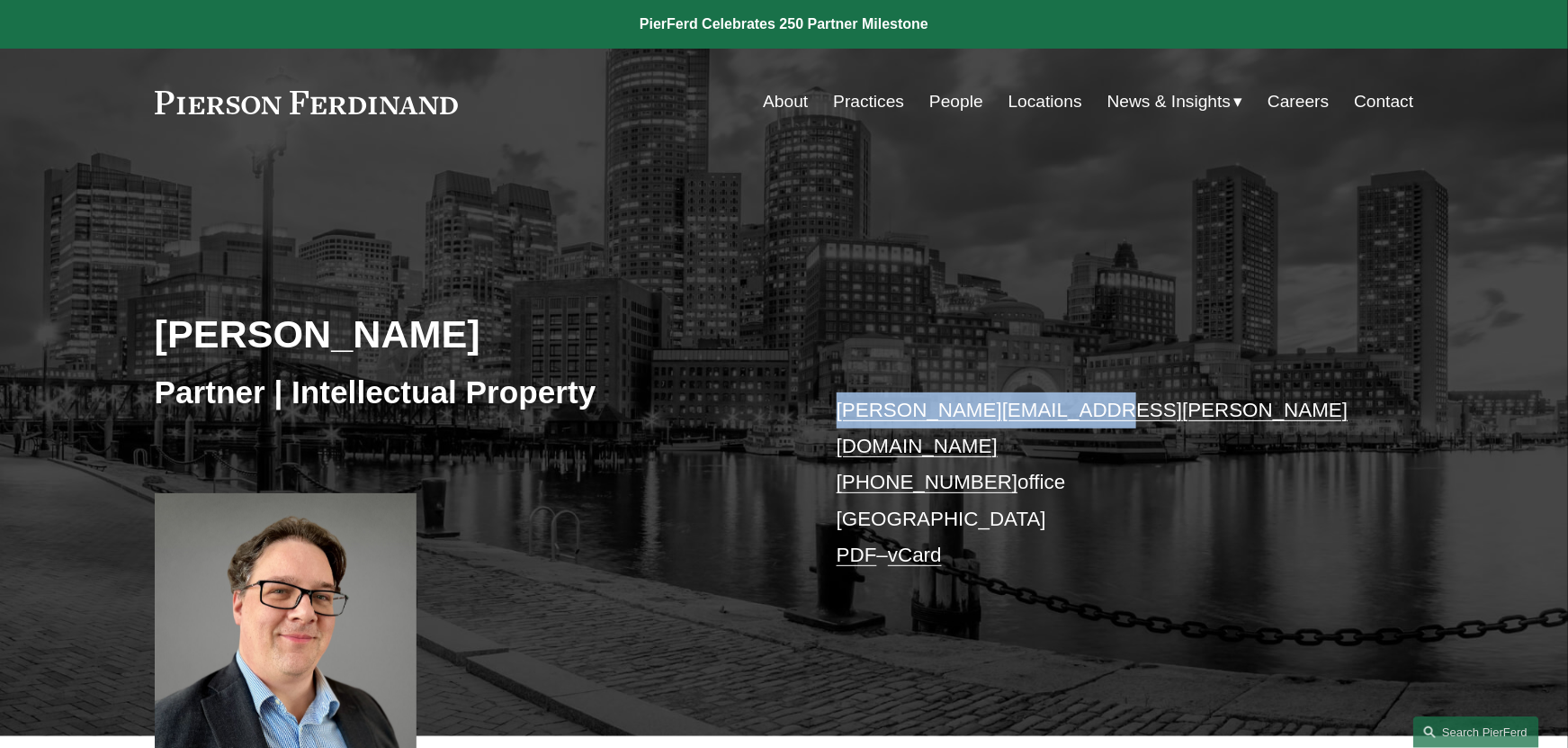
drag, startPoint x: 1082, startPoint y: 410, endPoint x: 828, endPoint y: 409, distance: 254.0
click at [828, 409] on div "[PERSON_NAME] Partner | Intellectual Property [PERSON_NAME][EMAIL_ADDRESS][PERS…" at bounding box center [784, 469] width 1568 height 534
drag, startPoint x: 828, startPoint y: 409, endPoint x: 897, endPoint y: 408, distance: 69.0
copy link "[PERSON_NAME][EMAIL_ADDRESS][PERSON_NAME][DOMAIN_NAME]"
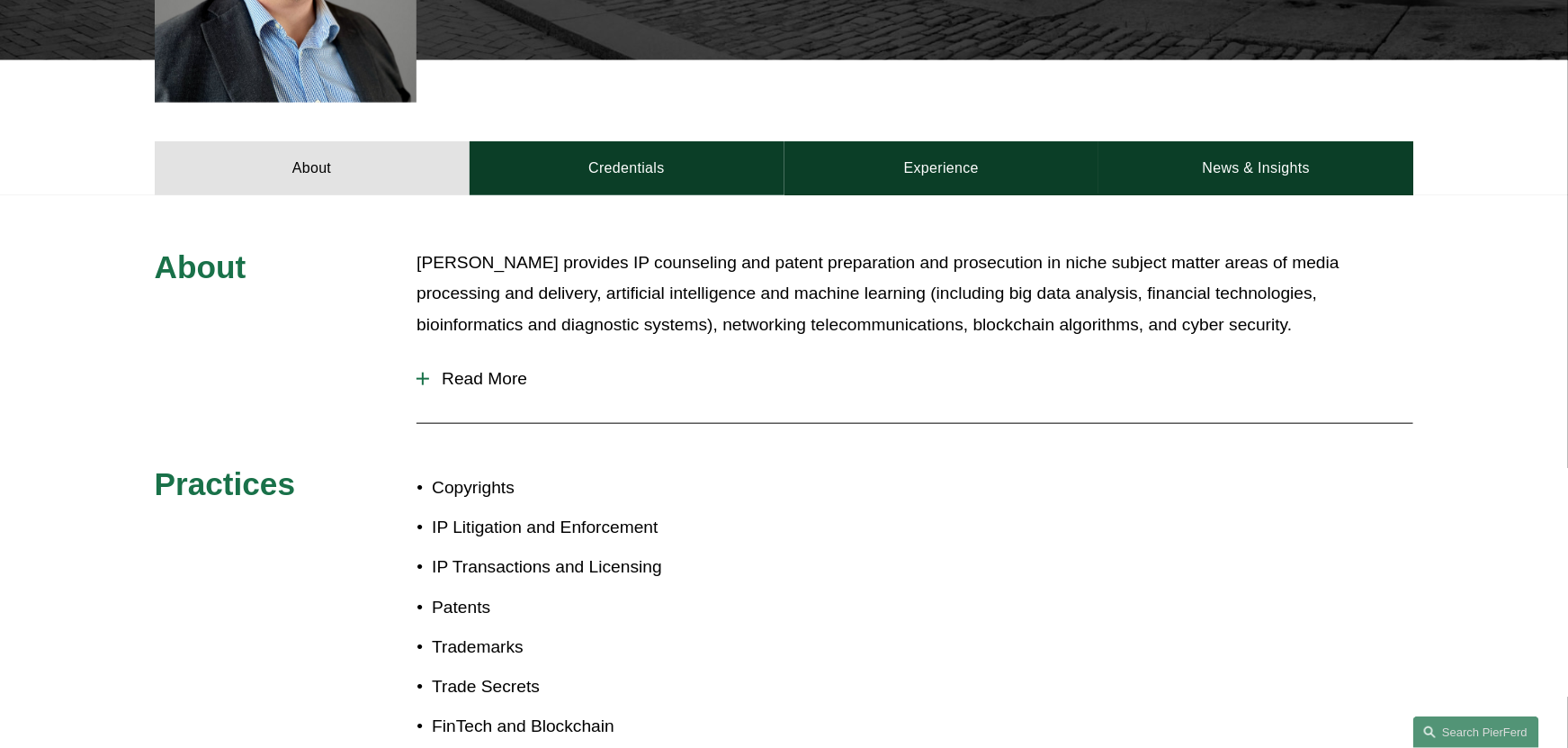
scroll to position [630, 0]
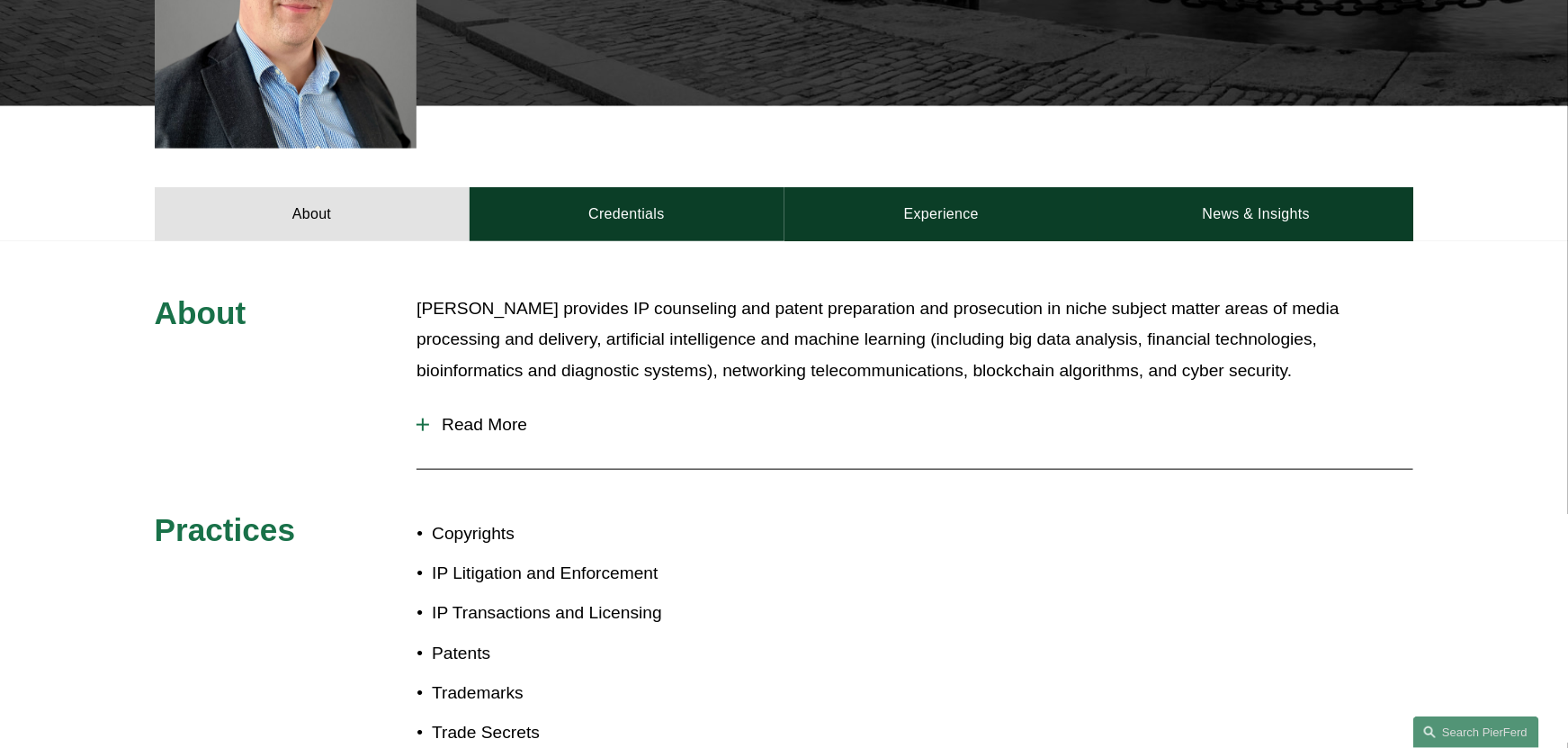
click at [426, 424] on div at bounding box center [423, 425] width 13 height 2
